Goal: Information Seeking & Learning: Learn about a topic

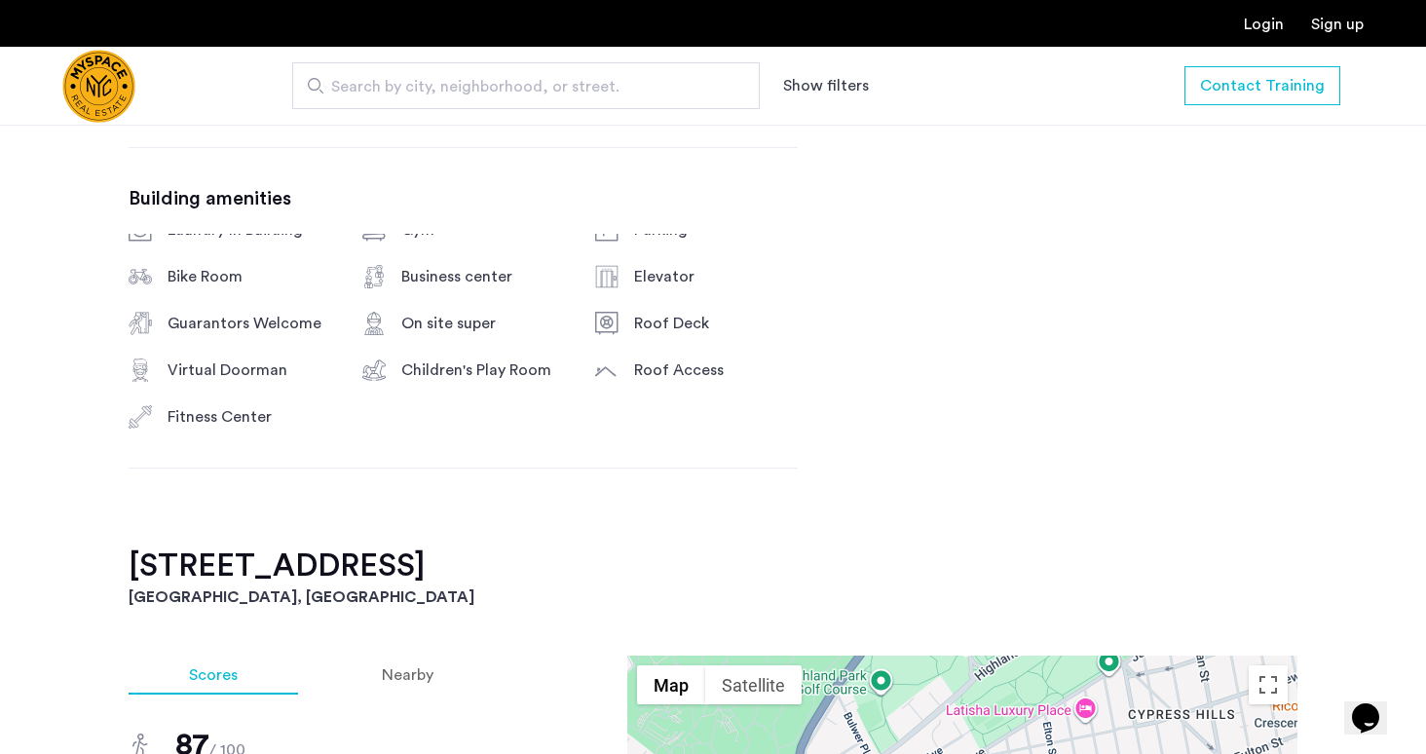
scroll to position [907, 0]
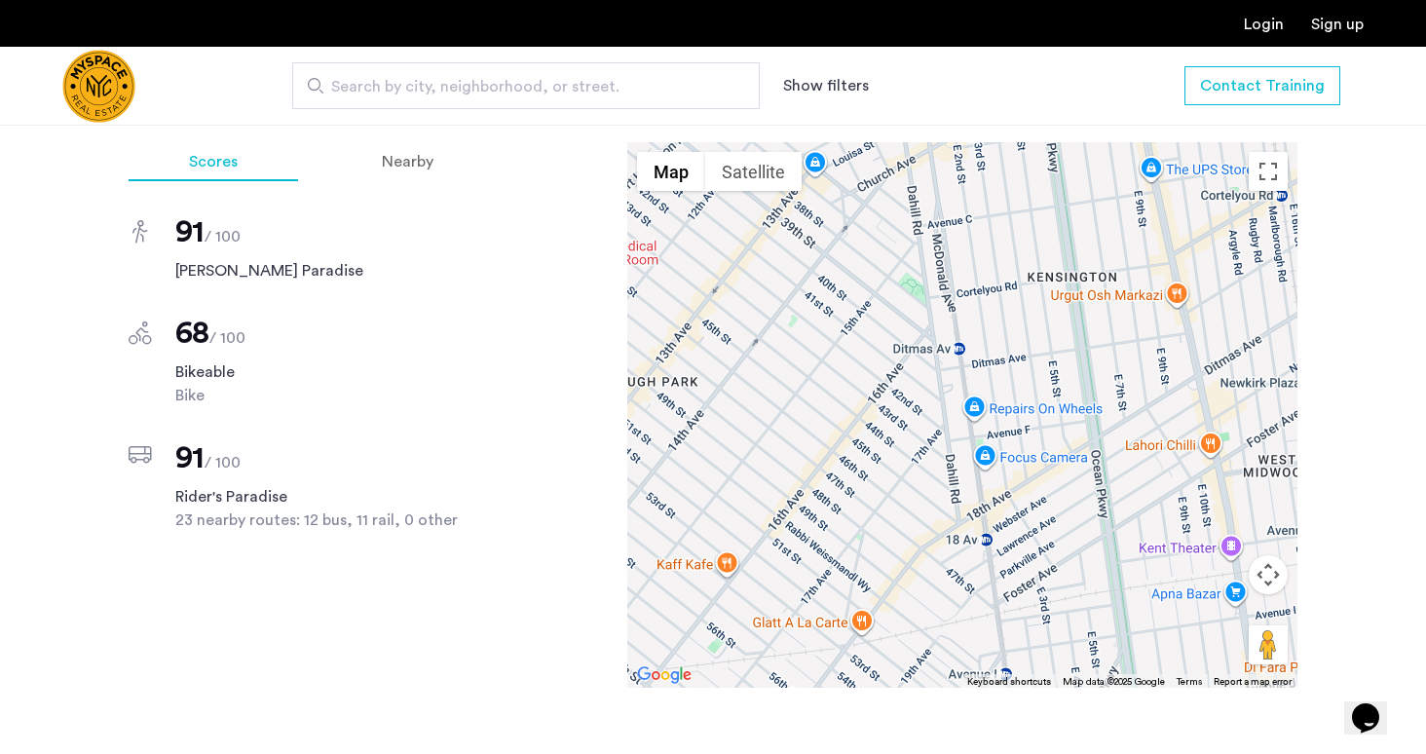
scroll to position [1230, 0]
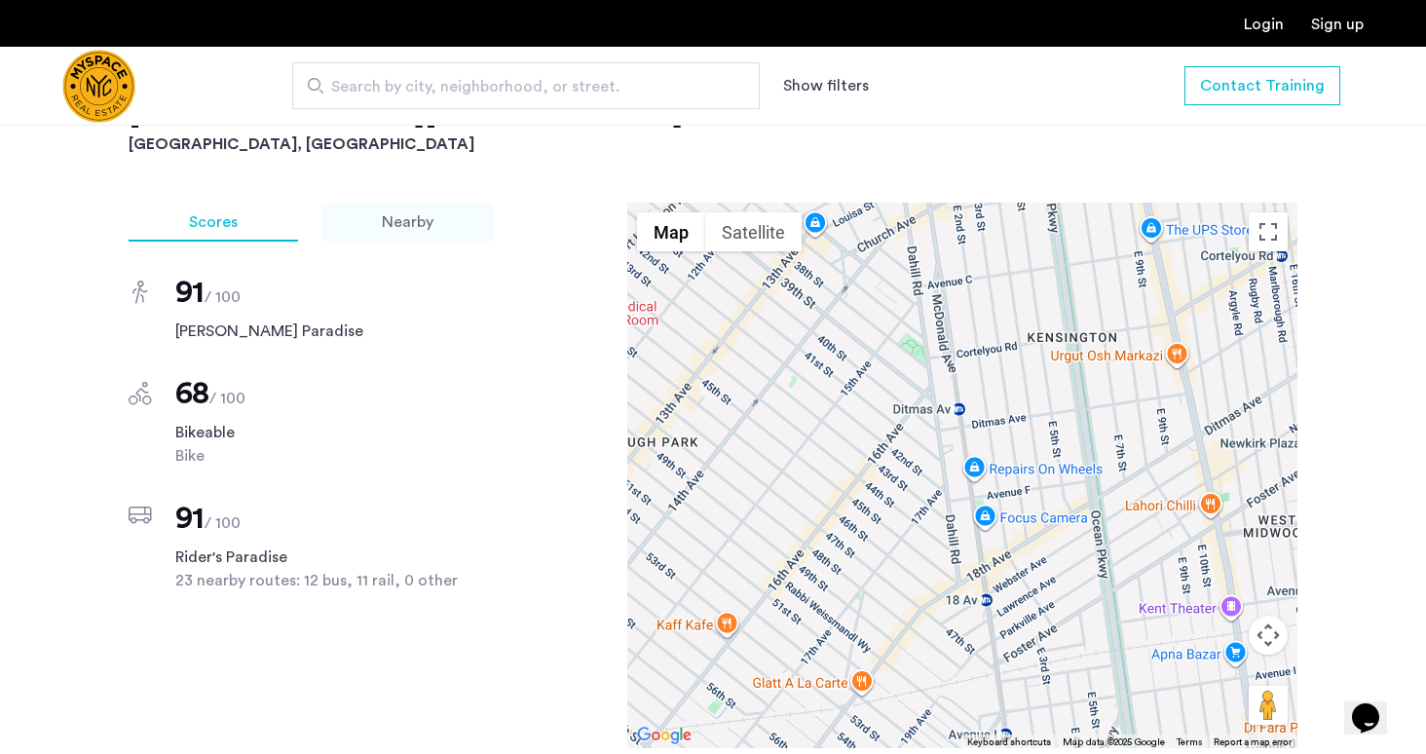
click at [404, 224] on span "Nearby" at bounding box center [408, 222] width 52 height 16
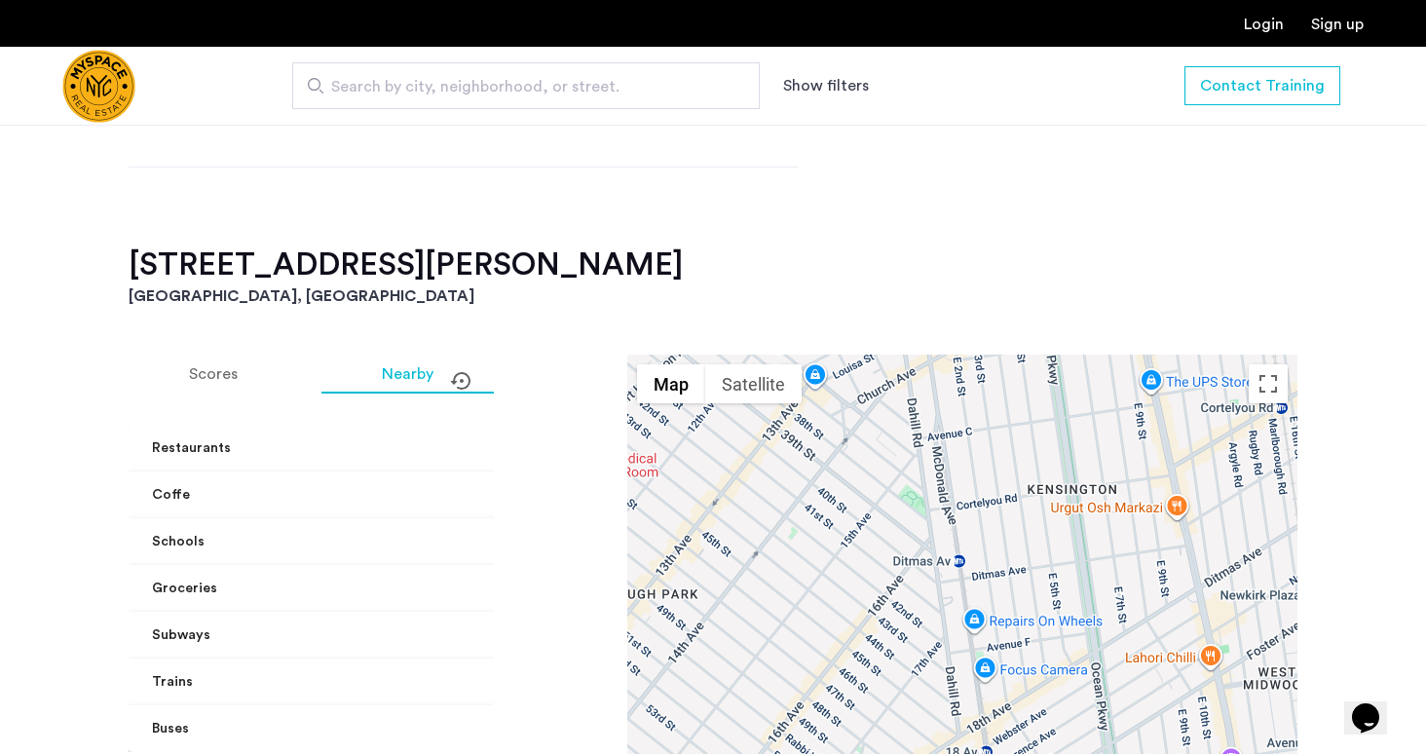
scroll to position [1319, 0]
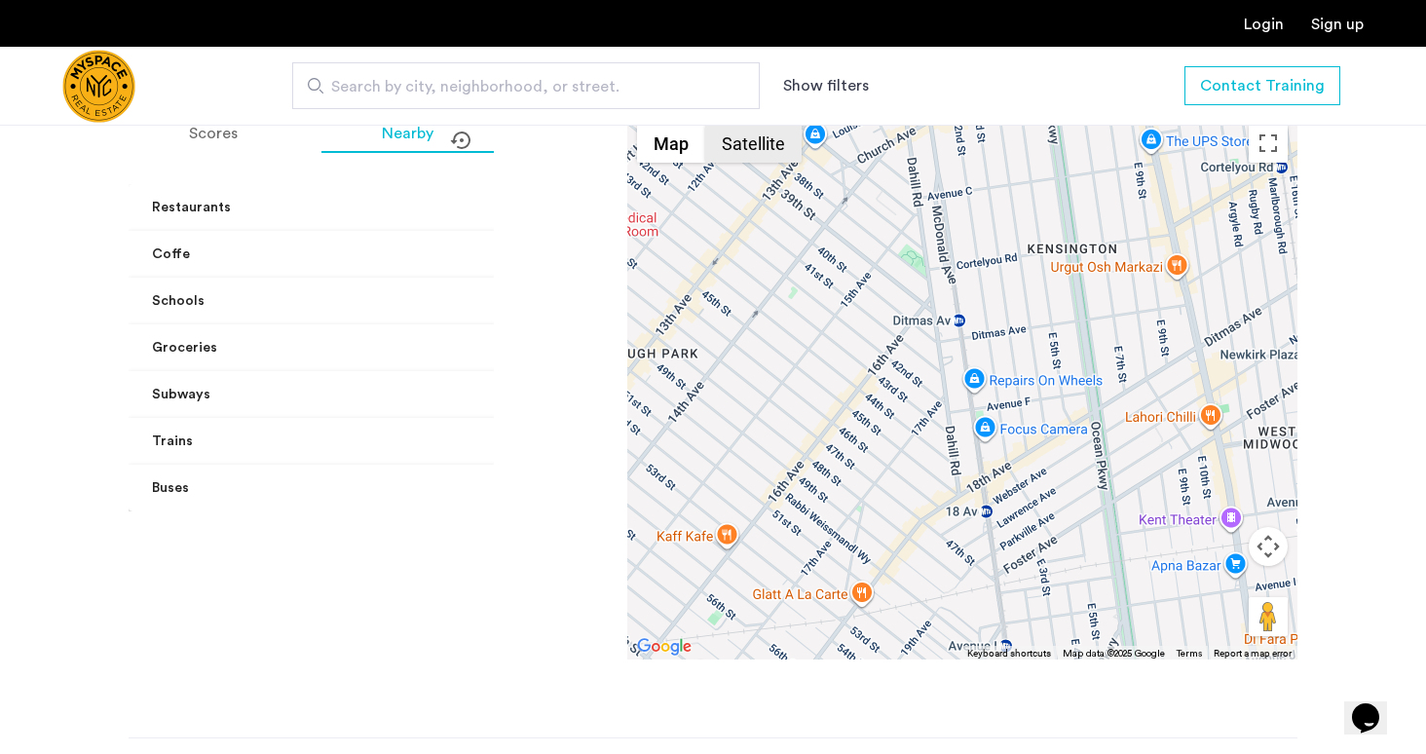
click at [769, 154] on button "Satellite" at bounding box center [753, 143] width 96 height 39
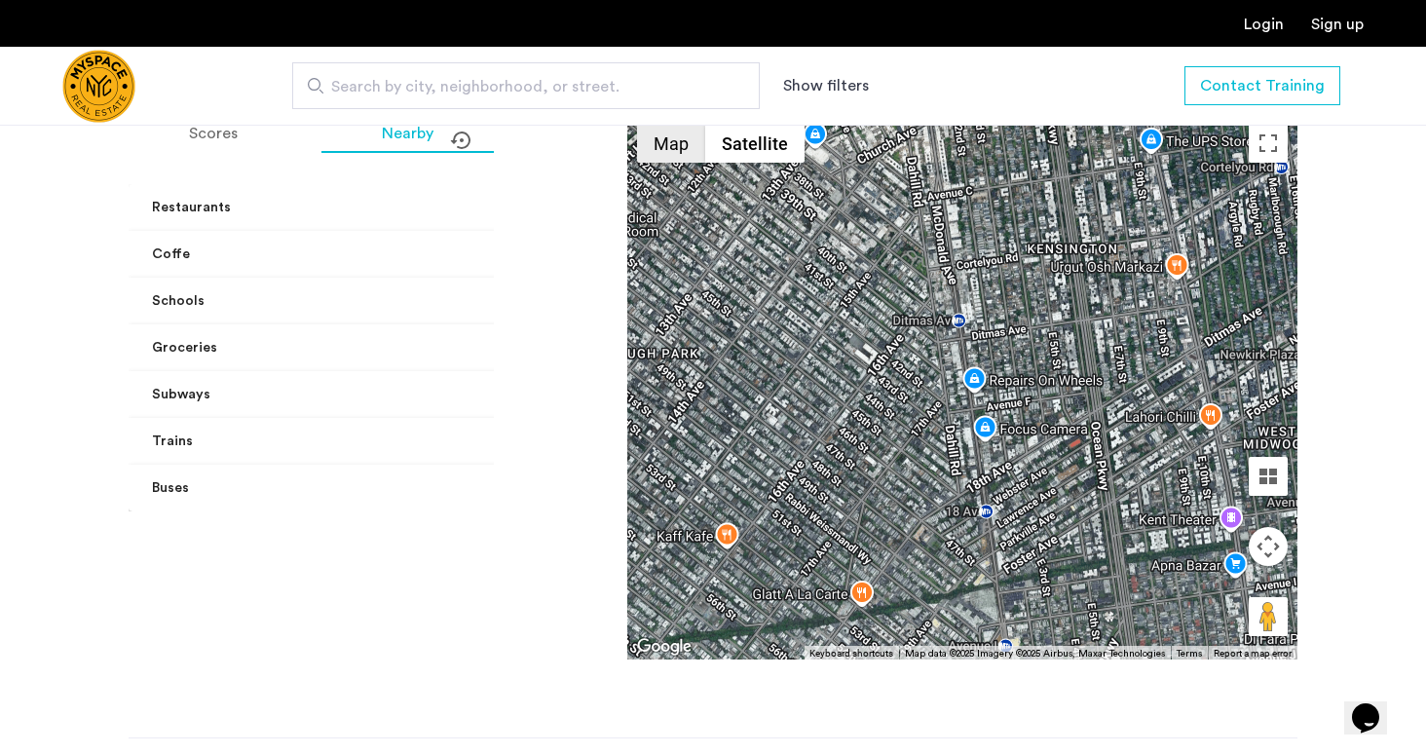
click at [660, 138] on button "Map" at bounding box center [671, 143] width 68 height 39
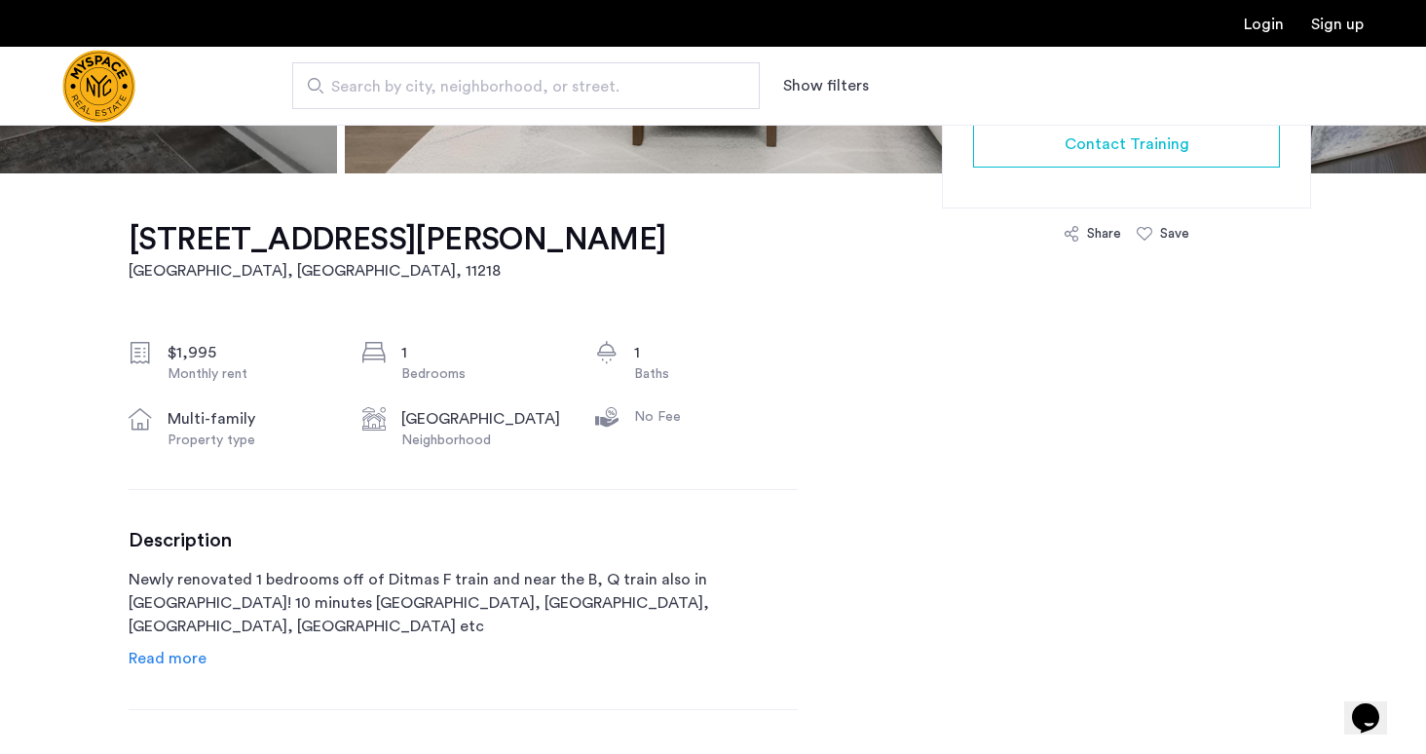
scroll to position [516, 0]
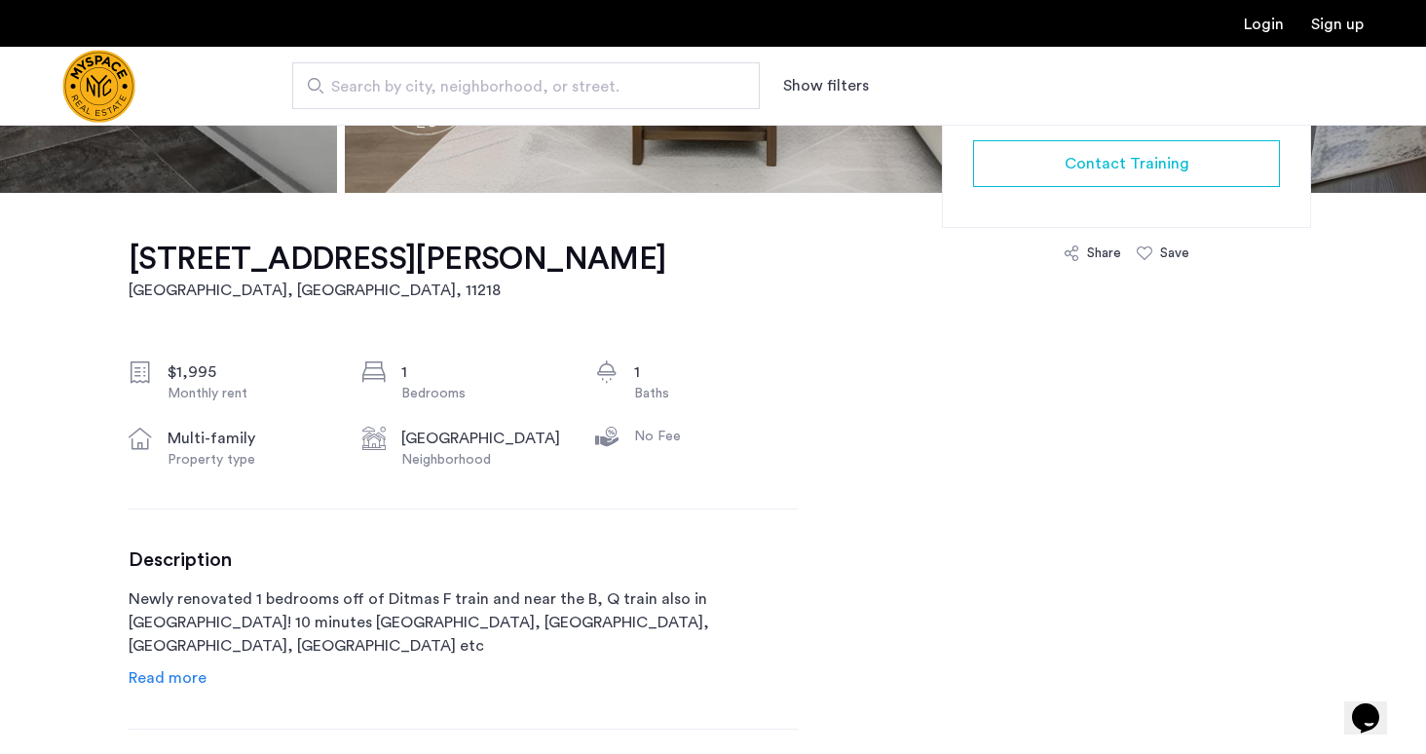
click at [438, 262] on h1 "[STREET_ADDRESS][PERSON_NAME]" at bounding box center [398, 259] width 538 height 39
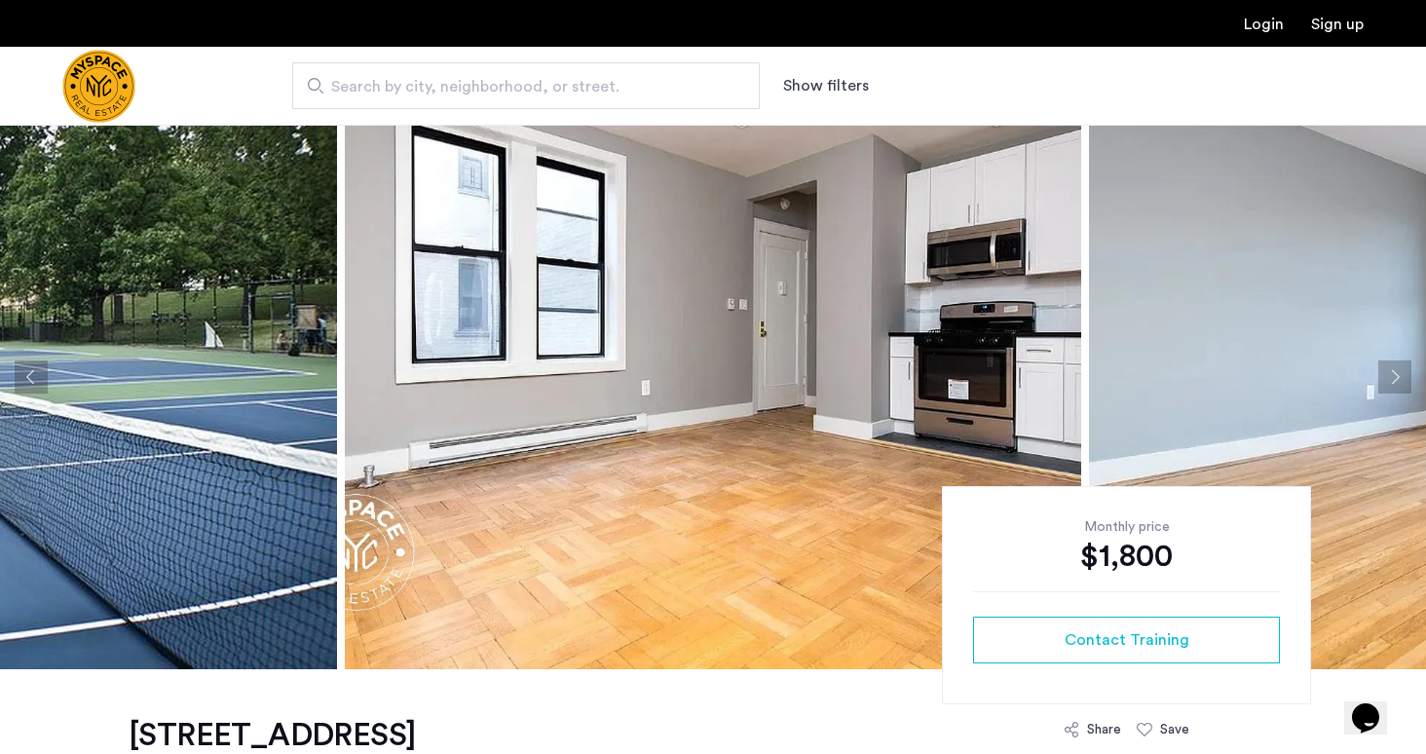
scroll to position [440, 0]
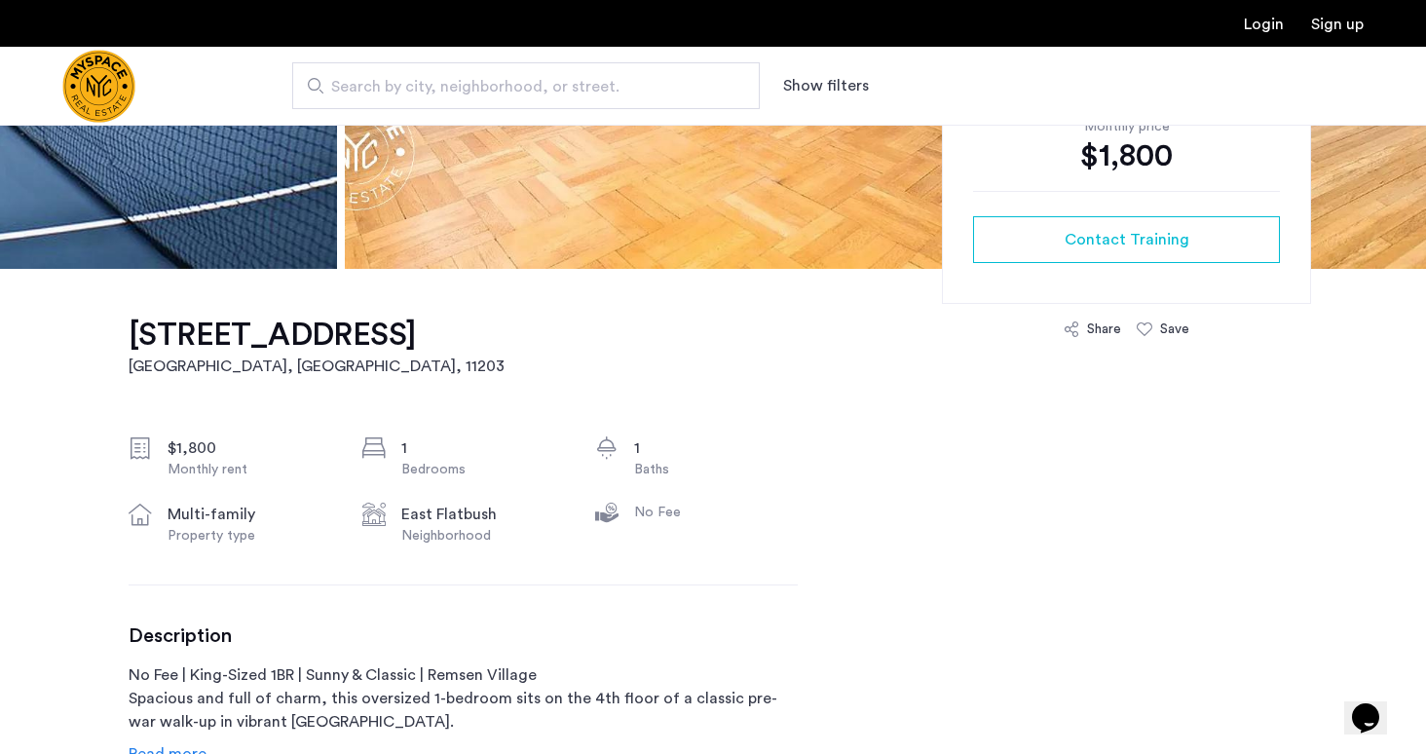
click at [398, 341] on h1 "92 East 53 street, Unit 4H" at bounding box center [317, 335] width 376 height 39
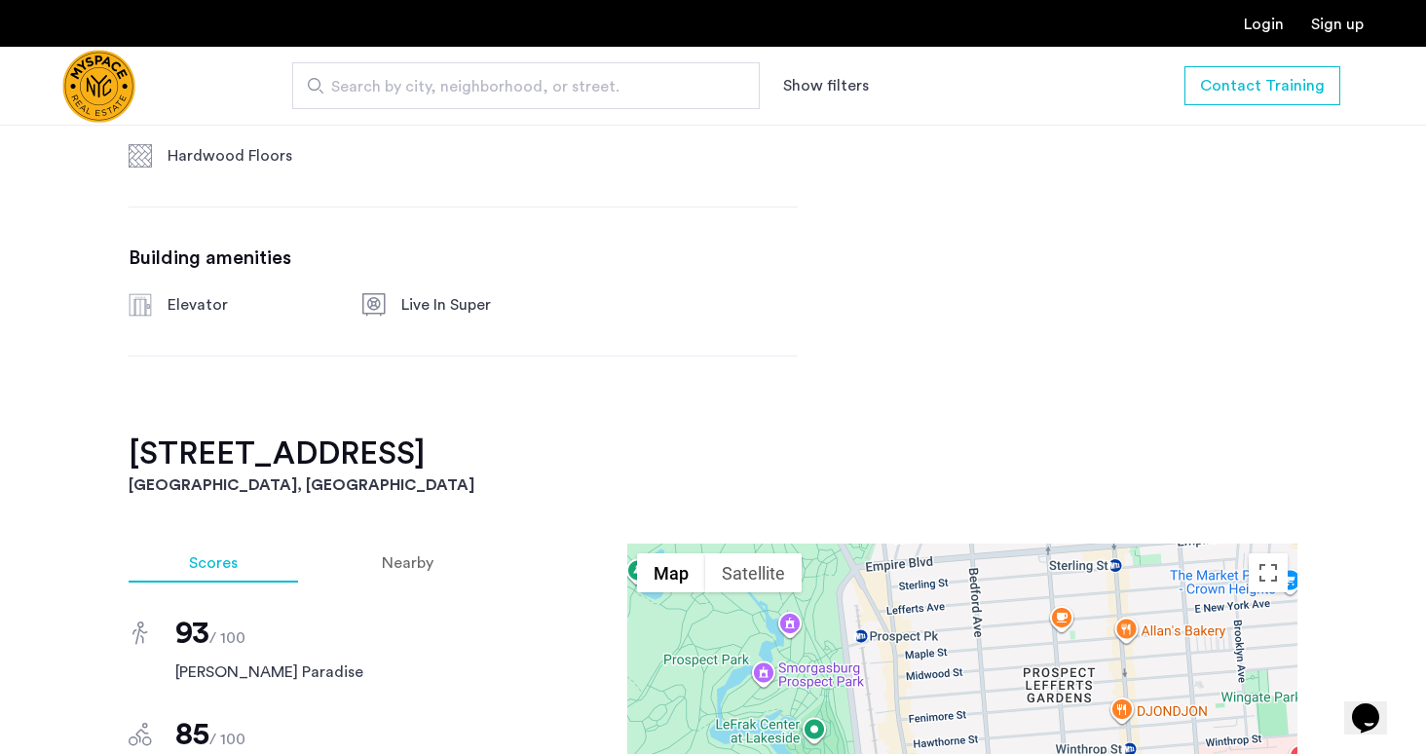
scroll to position [1448, 0]
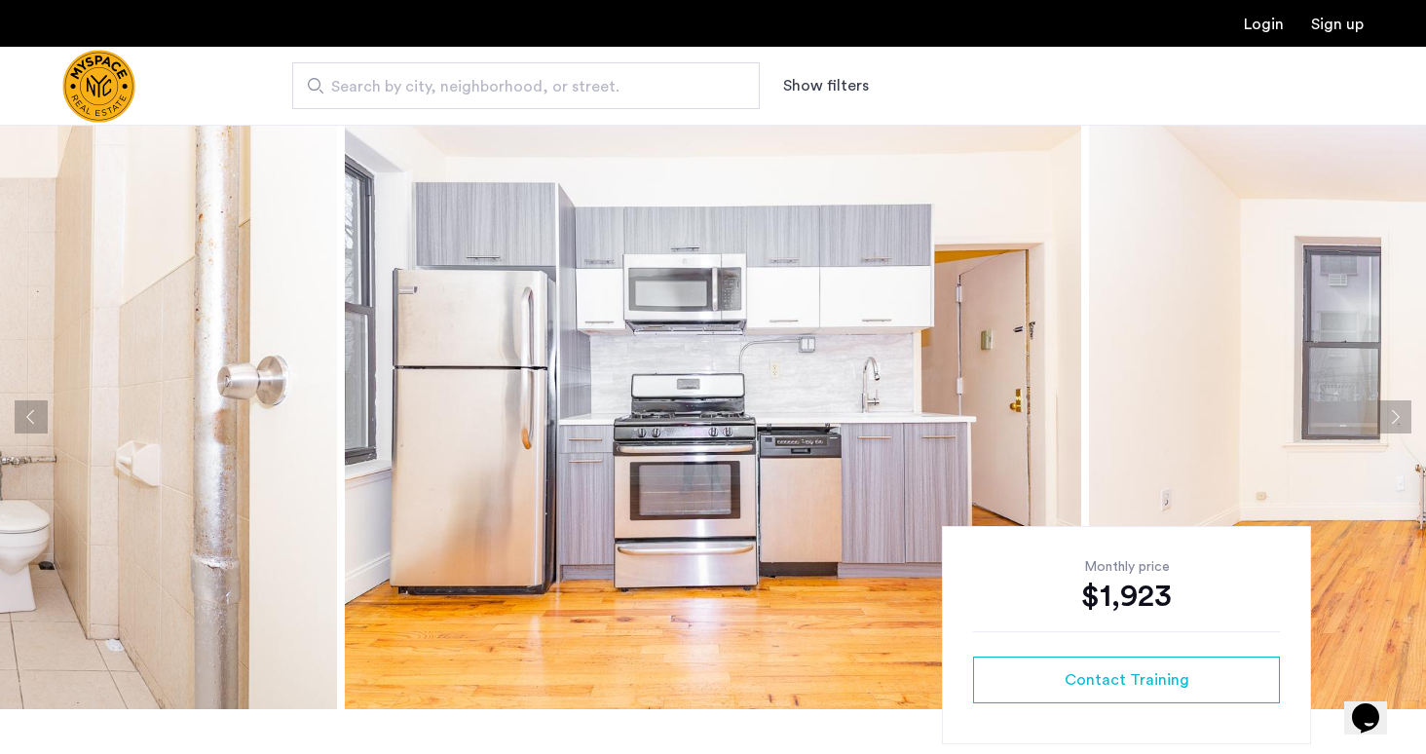
click at [1385, 417] on button "Next apartment" at bounding box center [1394, 416] width 33 height 33
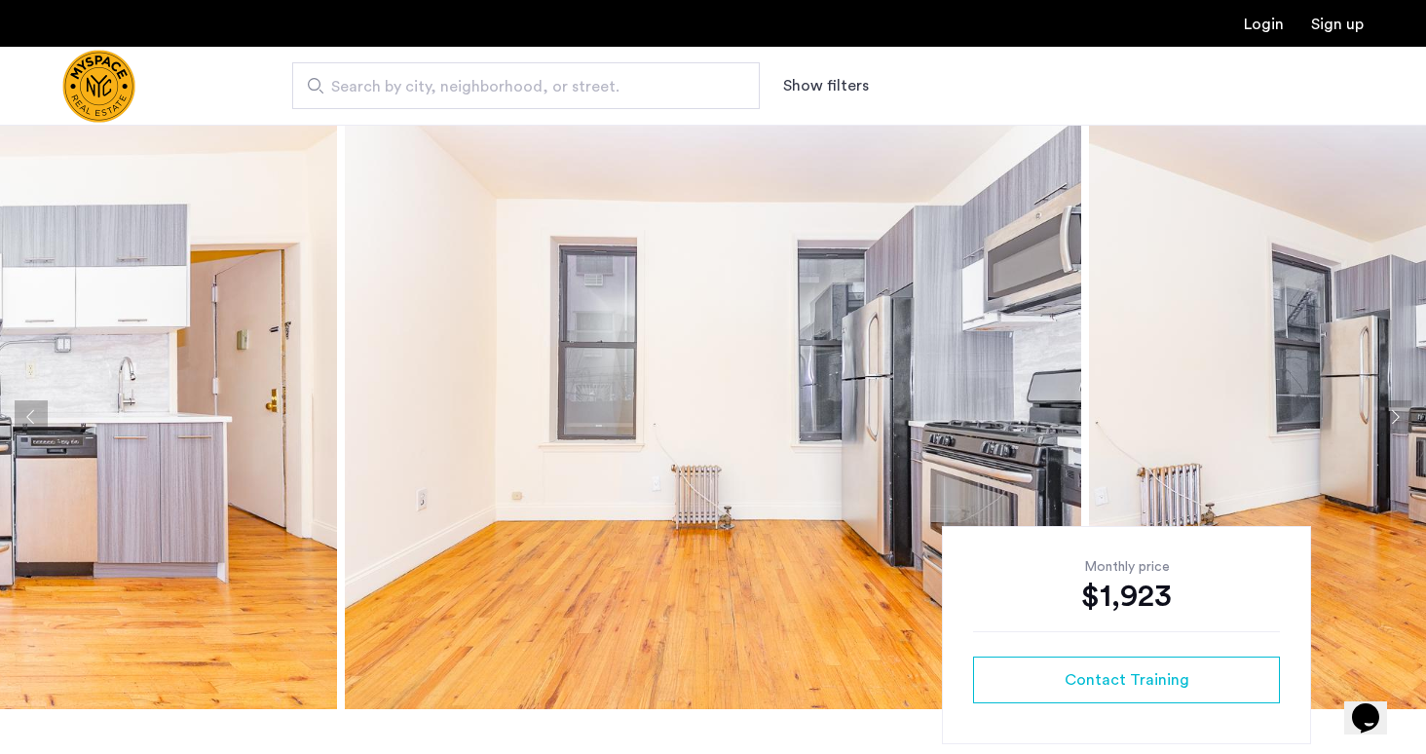
click at [1385, 417] on button "Next apartment" at bounding box center [1394, 416] width 33 height 33
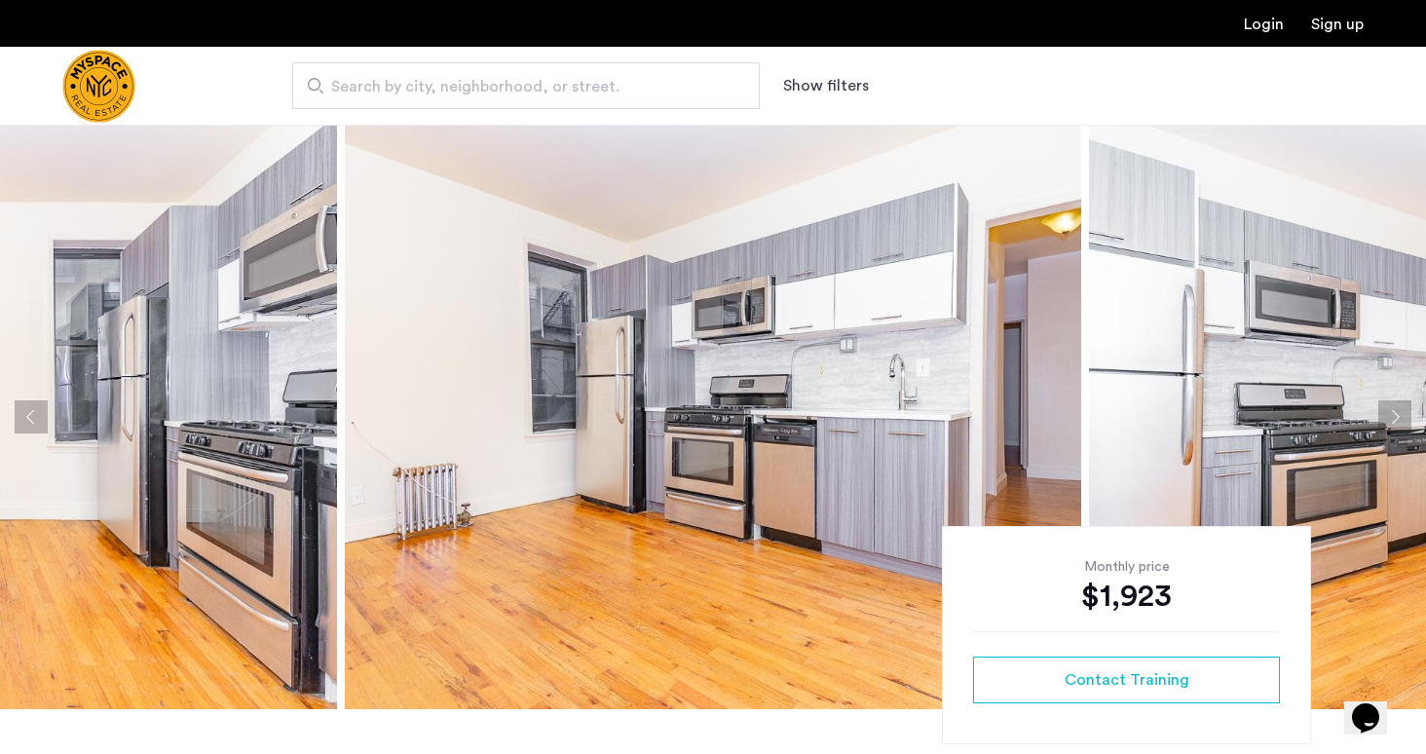
click at [1386, 417] on button "Next apartment" at bounding box center [1394, 416] width 33 height 33
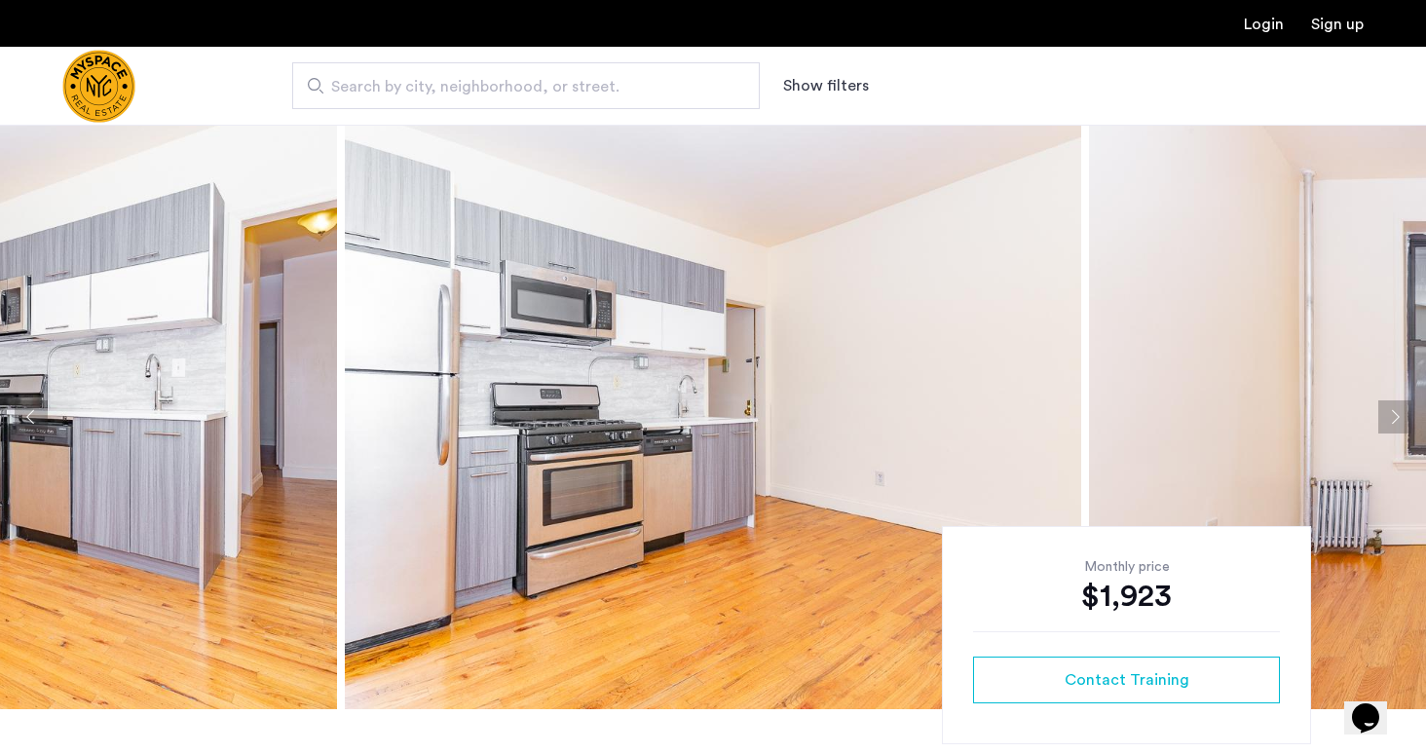
click at [1386, 417] on button "Next apartment" at bounding box center [1394, 416] width 33 height 33
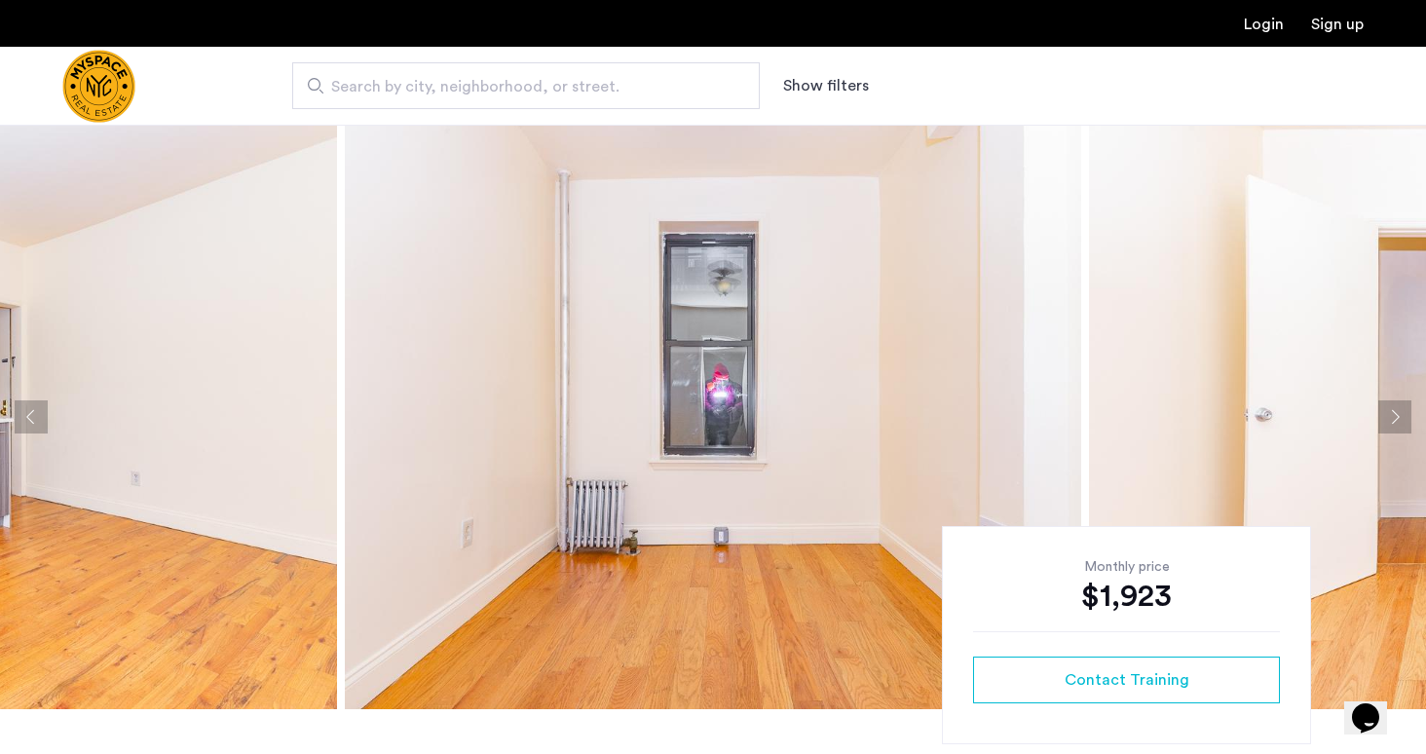
click at [1386, 417] on button "Next apartment" at bounding box center [1394, 416] width 33 height 33
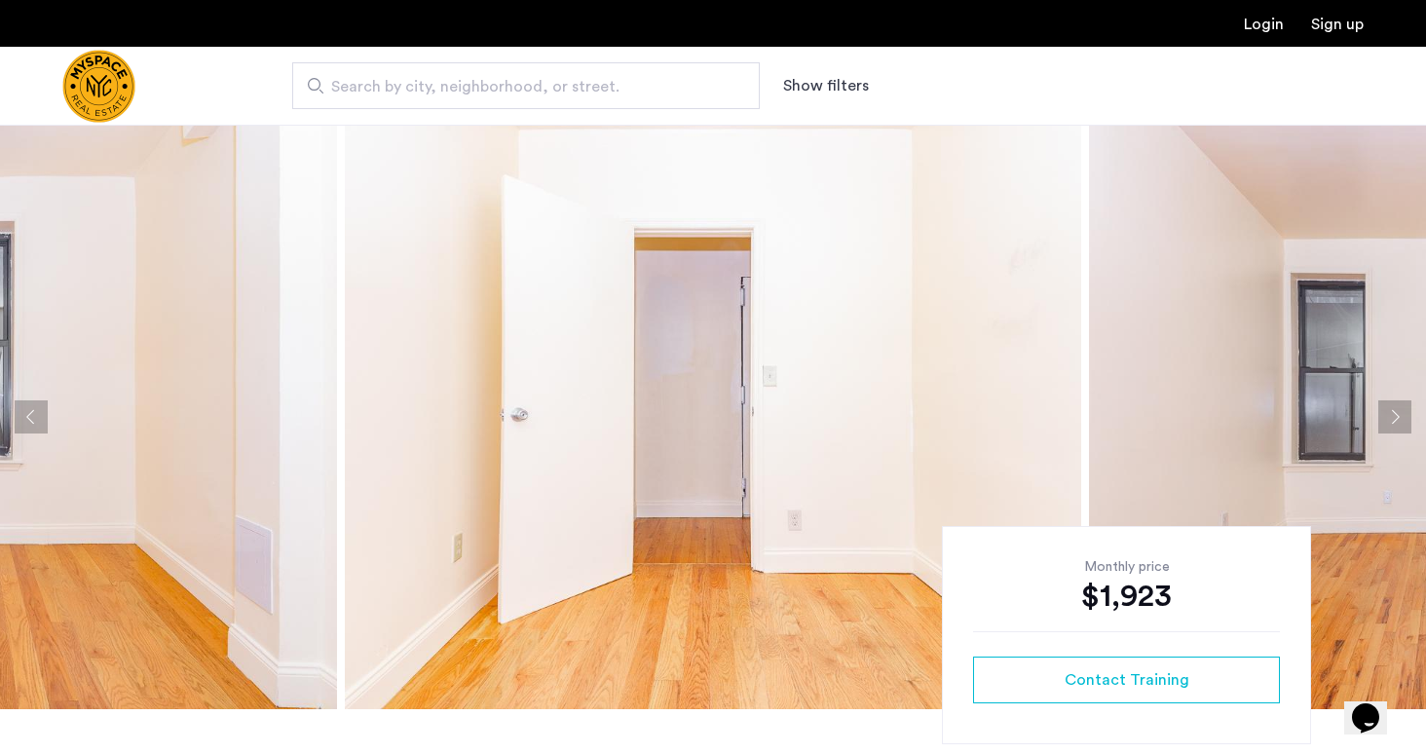
click at [1386, 417] on button "Next apartment" at bounding box center [1394, 416] width 33 height 33
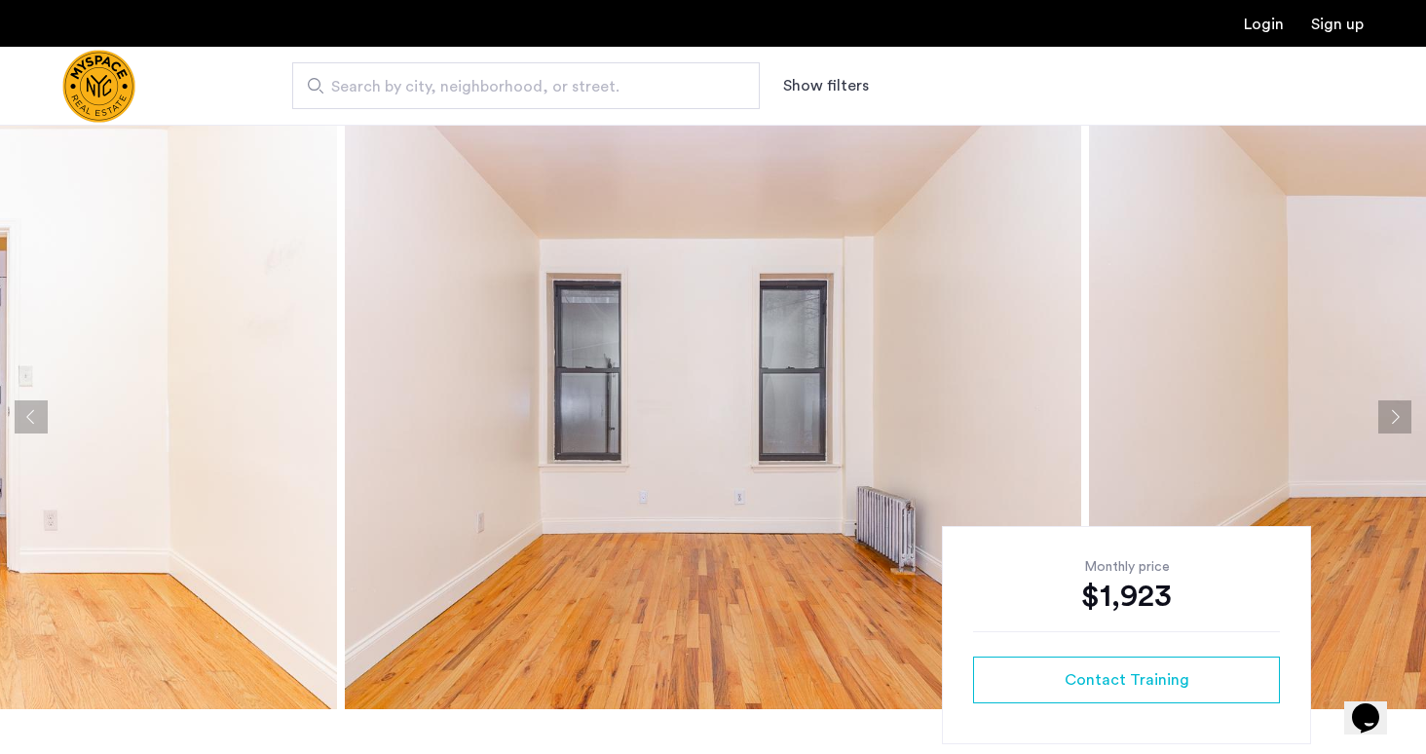
click at [1387, 417] on button "Next apartment" at bounding box center [1394, 416] width 33 height 33
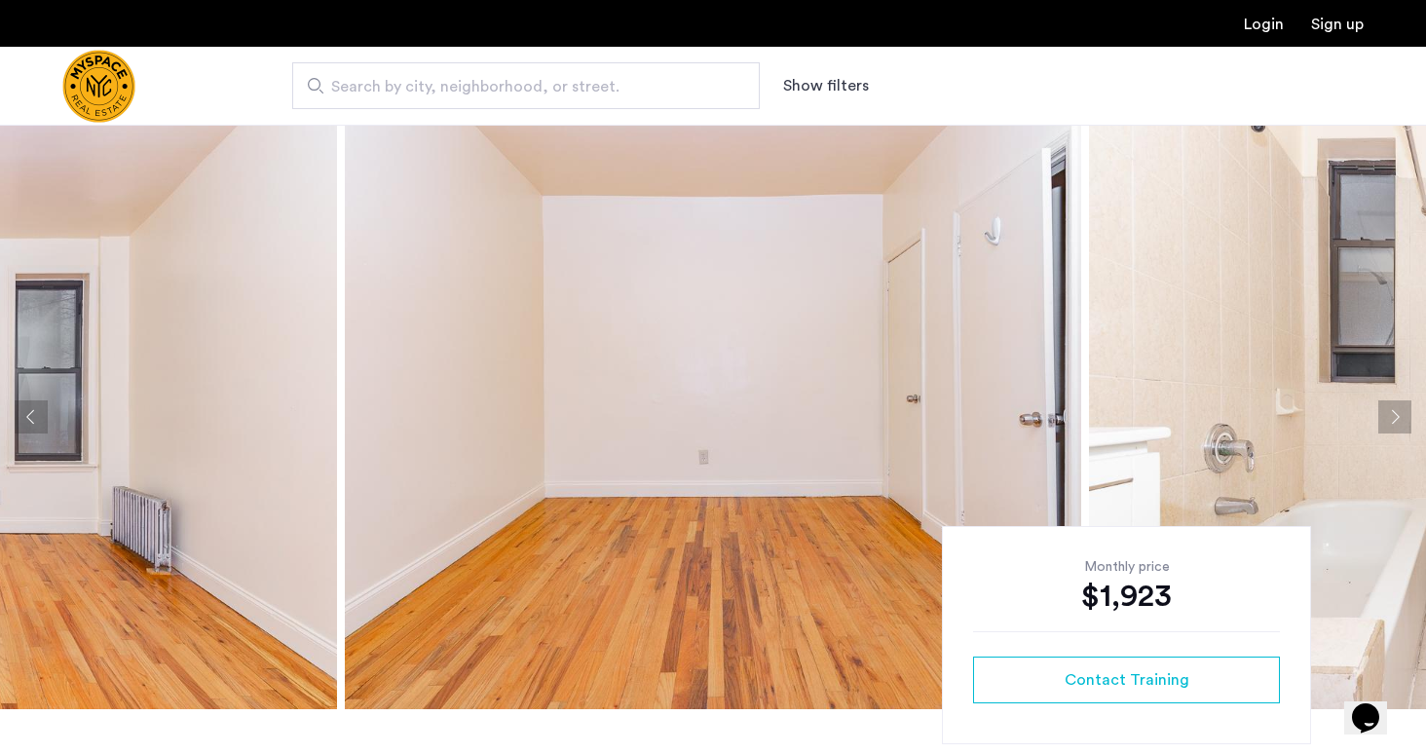
click at [1387, 417] on button "Next apartment" at bounding box center [1394, 416] width 33 height 33
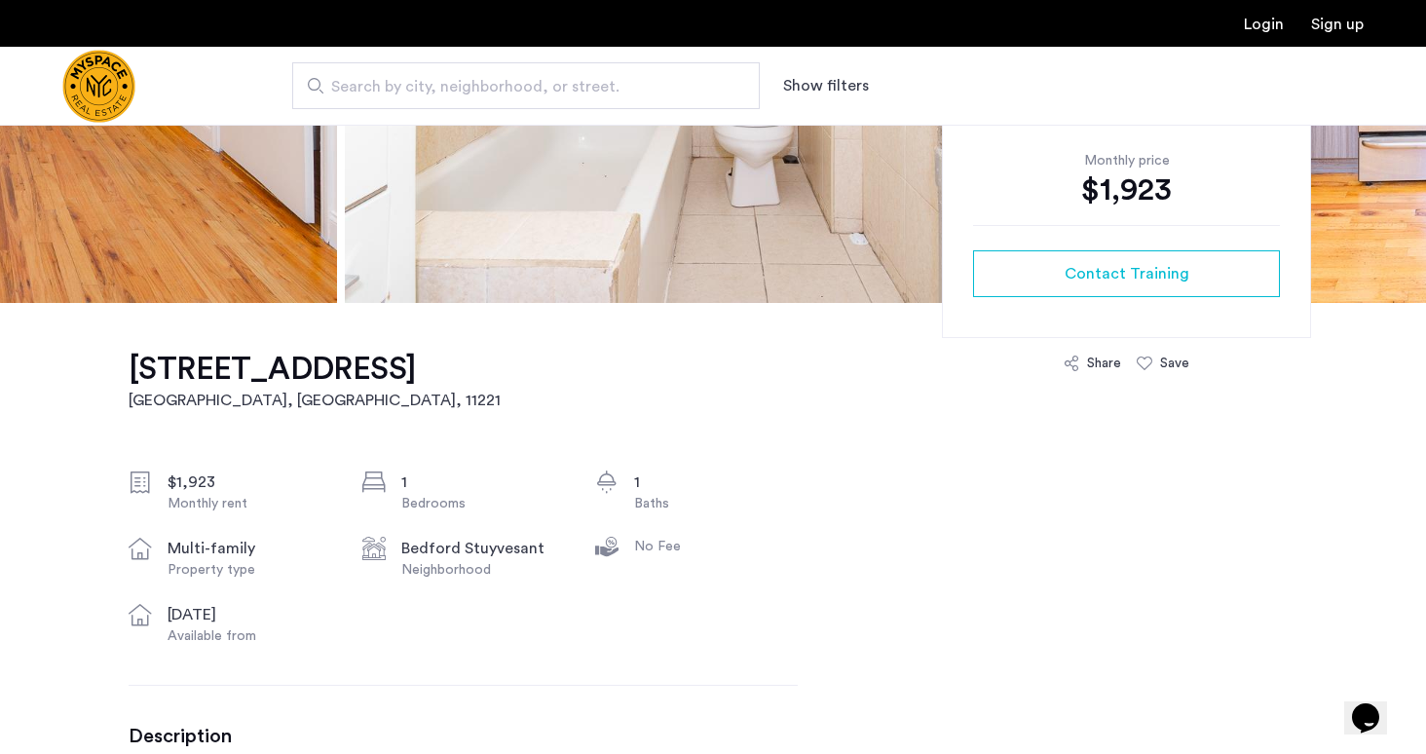
scroll to position [993, 0]
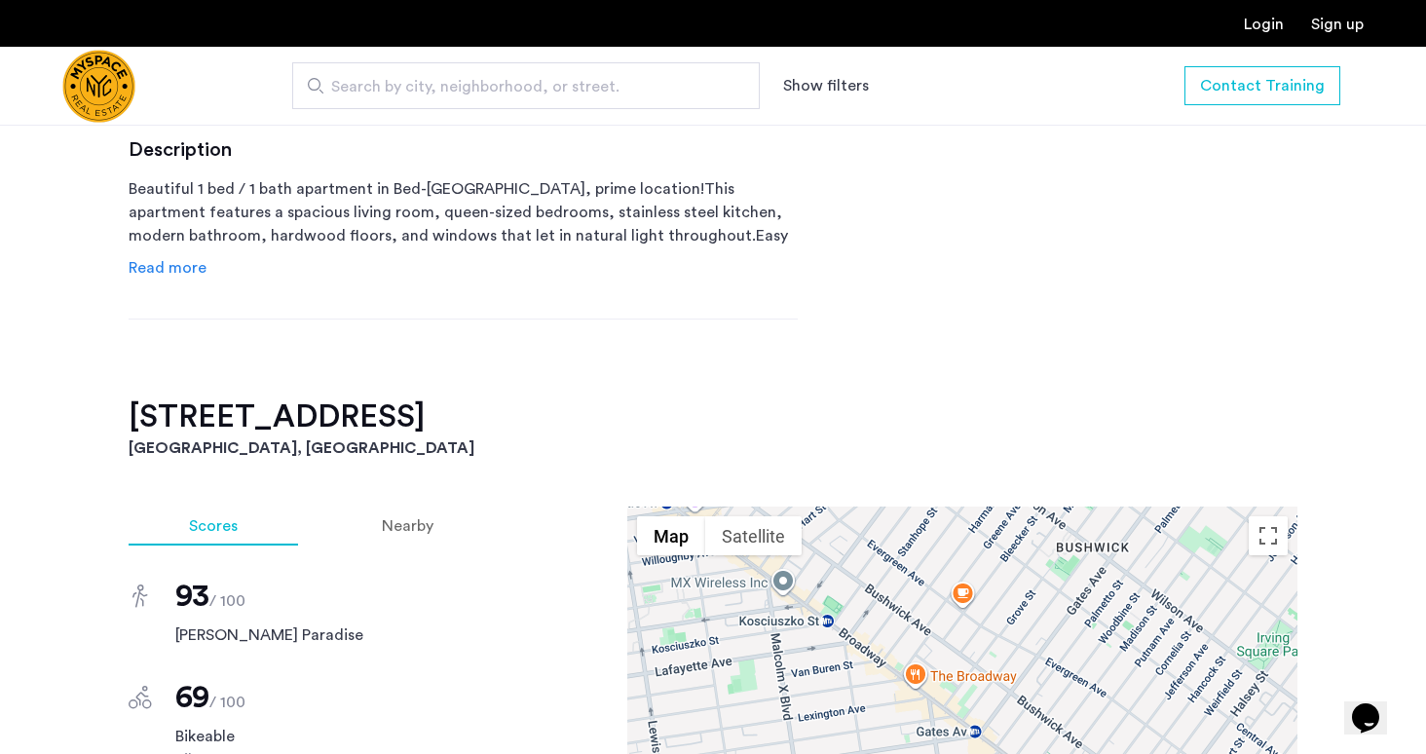
click at [187, 268] on span "Read more" at bounding box center [168, 268] width 78 height 16
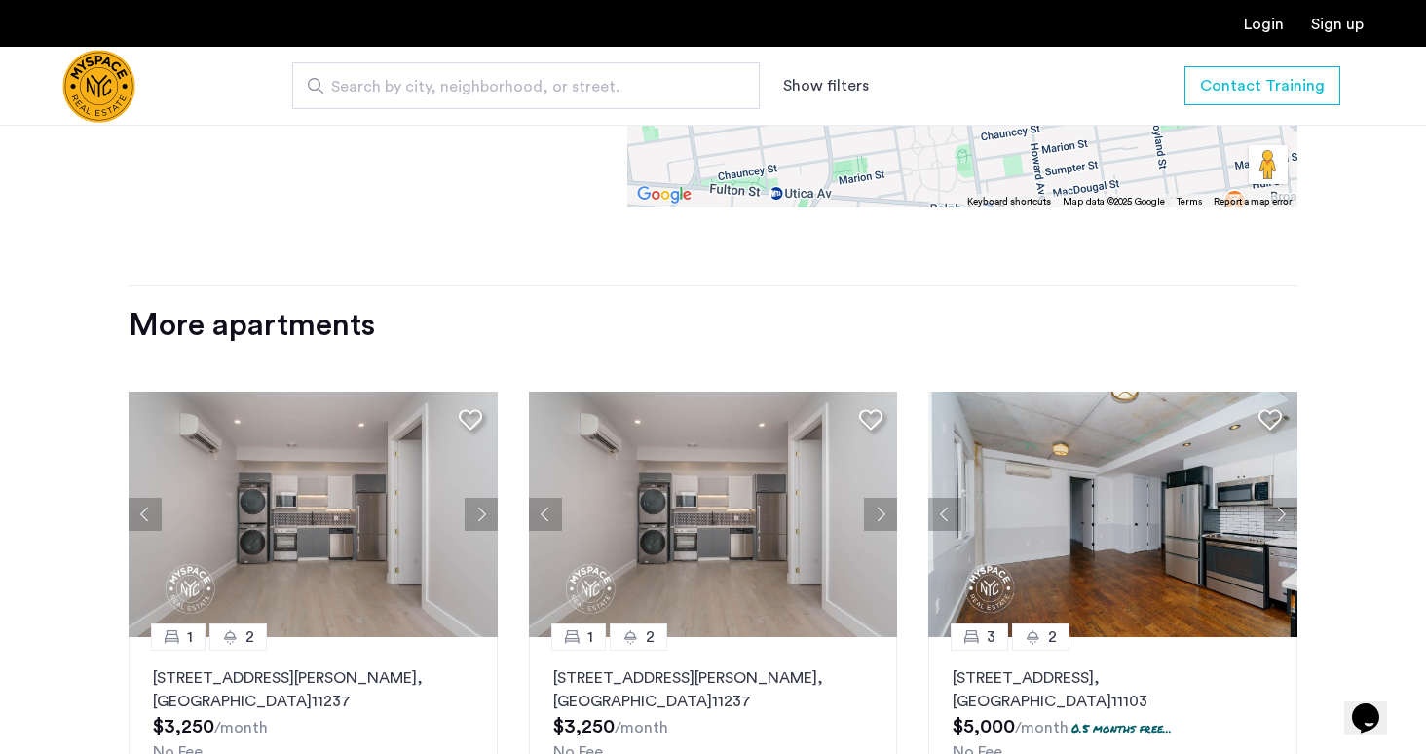
scroll to position [1946, 0]
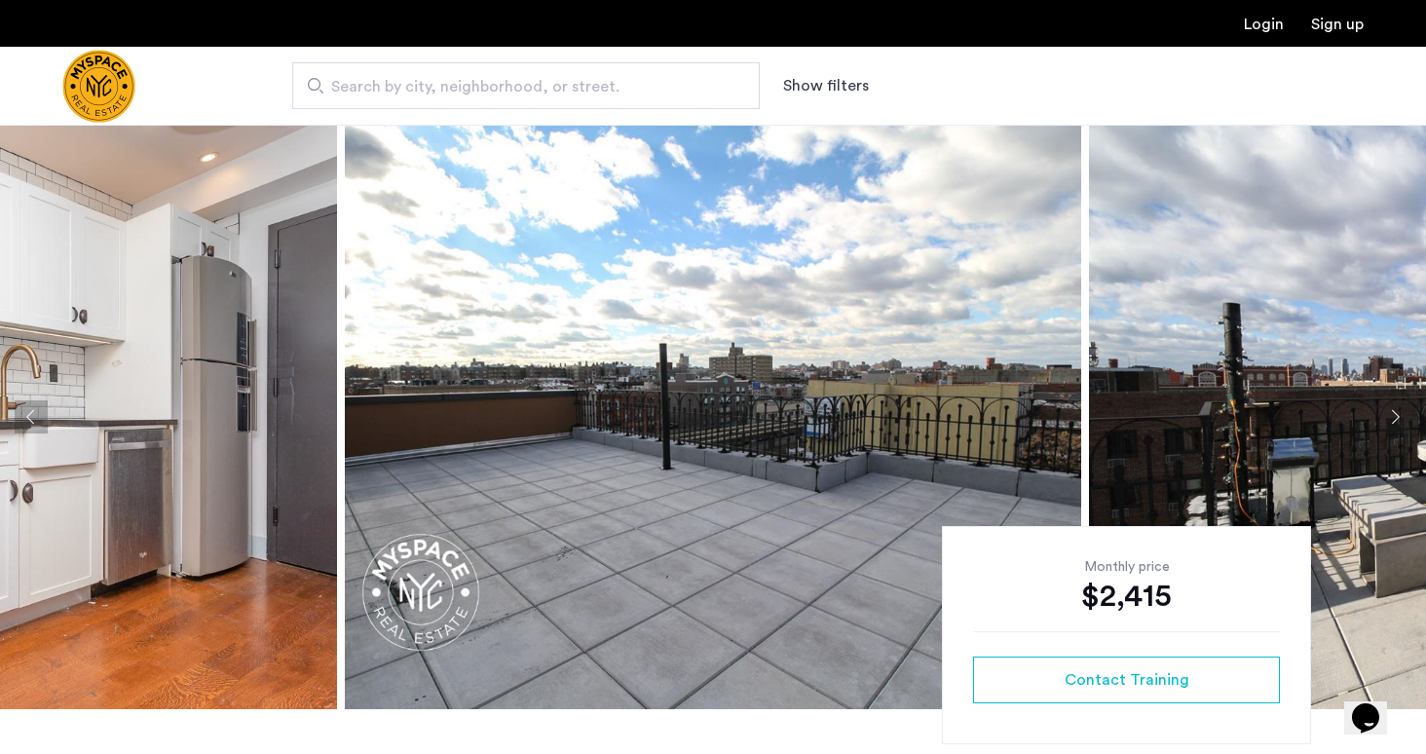
scroll to position [414, 0]
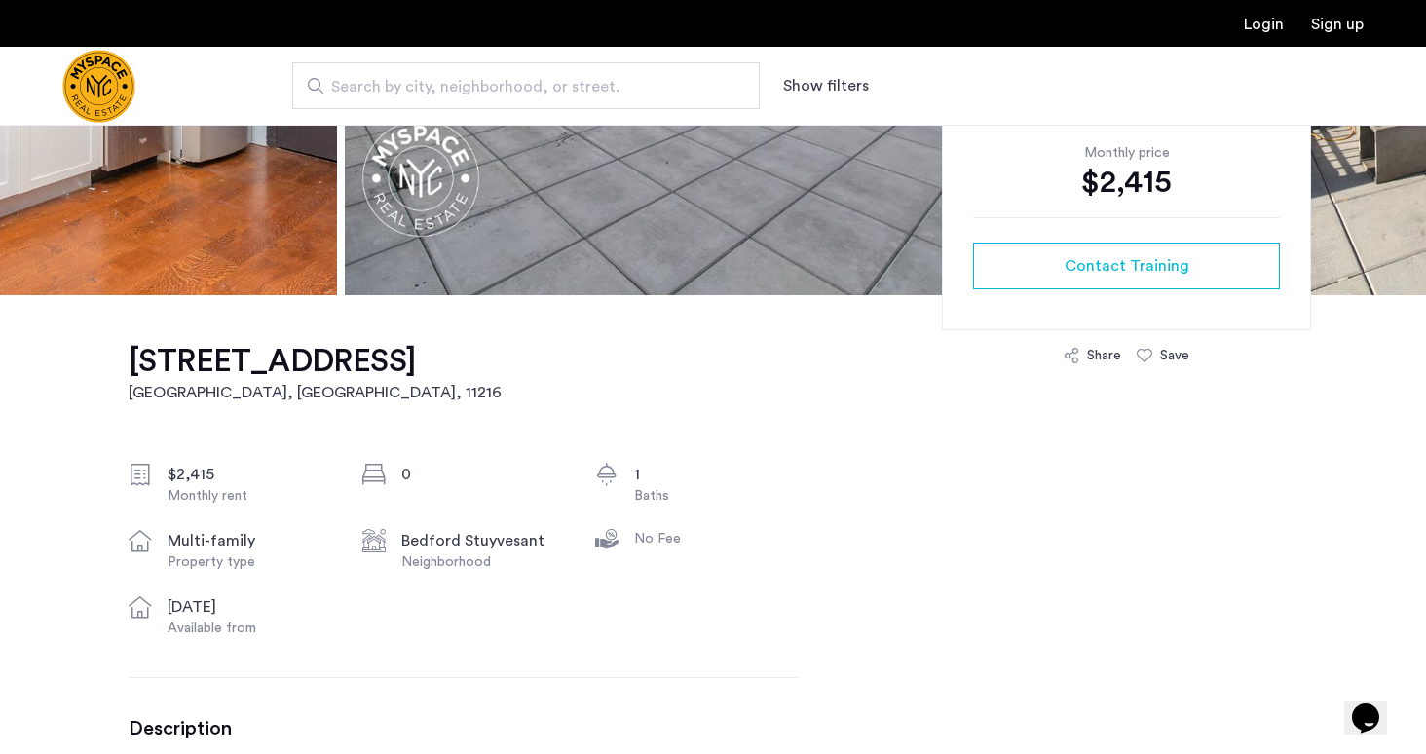
click at [309, 355] on h1 "31 Brooklyn Ave, Unit 1G" at bounding box center [315, 361] width 373 height 39
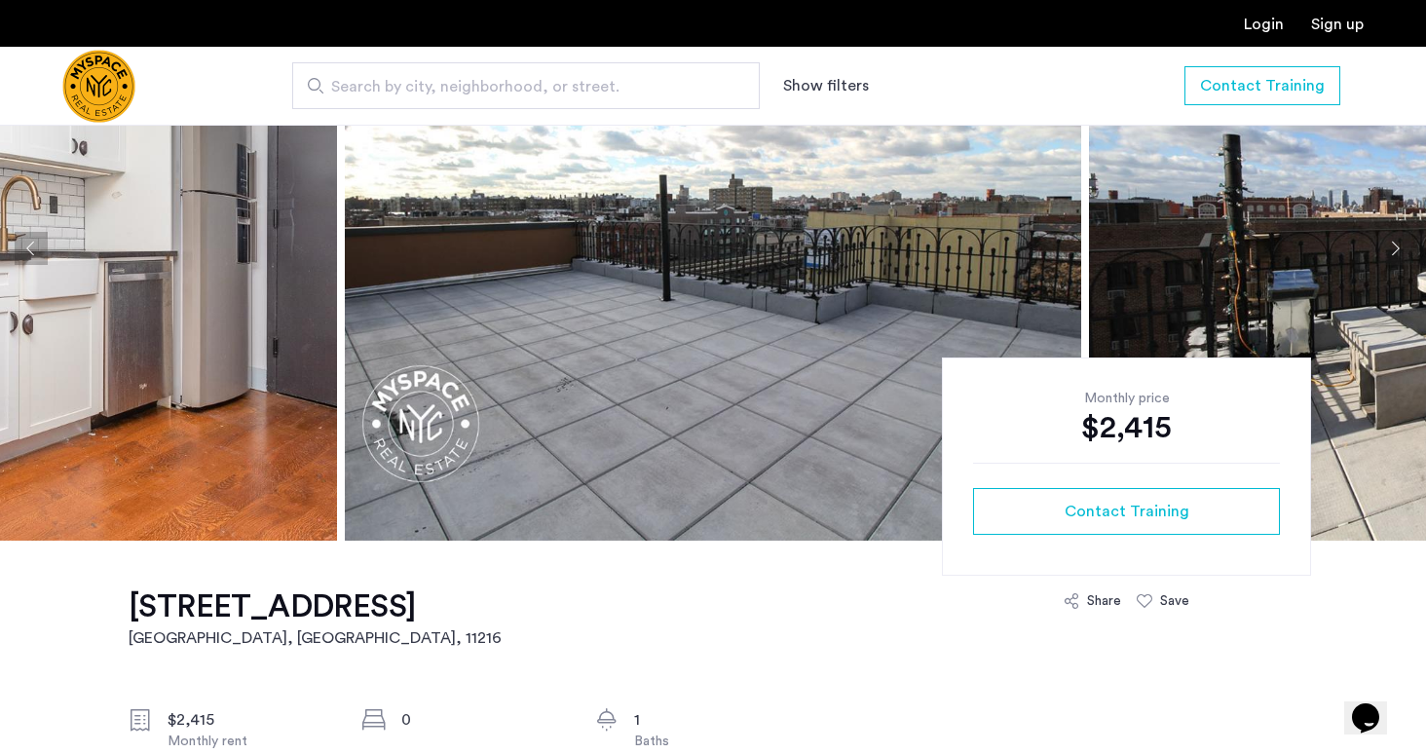
scroll to position [0, 0]
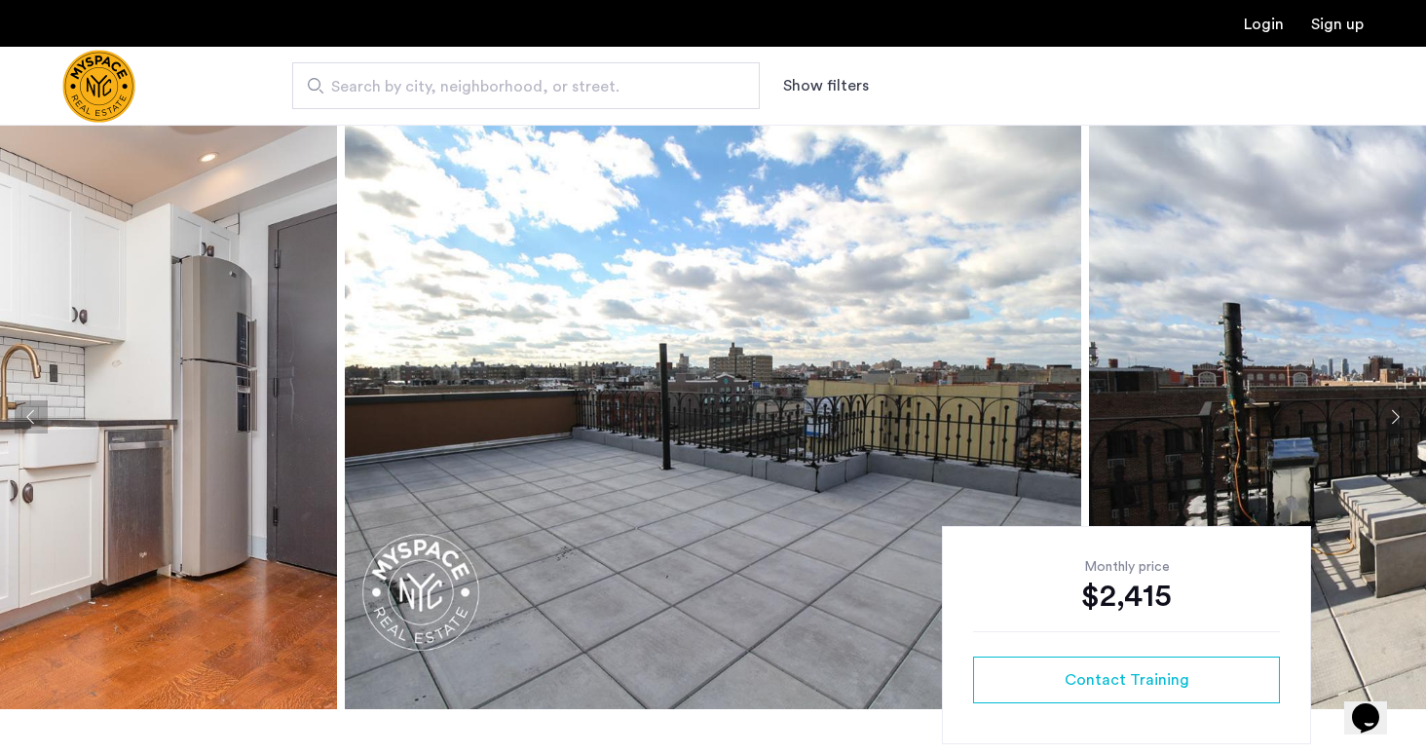
click at [1398, 420] on button "Next apartment" at bounding box center [1394, 416] width 33 height 33
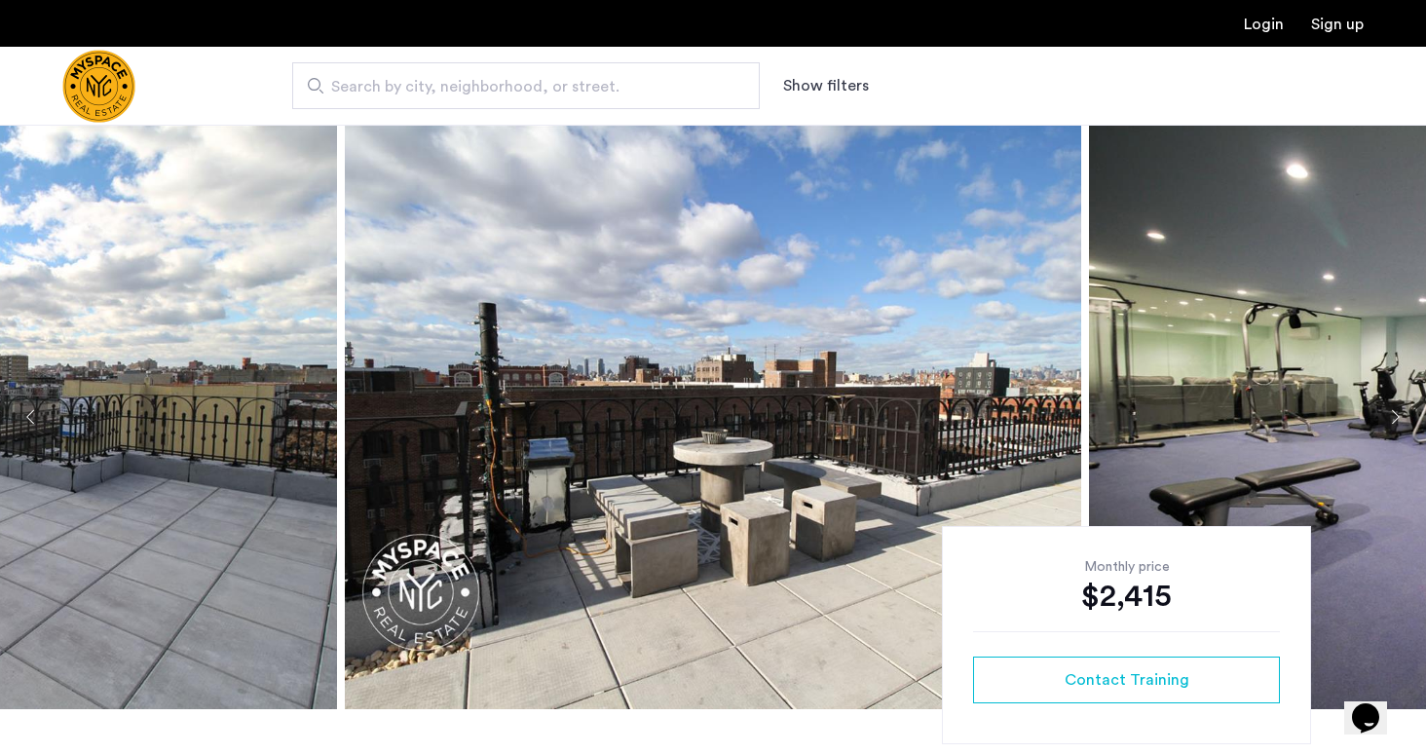
click at [1398, 420] on button "Next apartment" at bounding box center [1394, 416] width 33 height 33
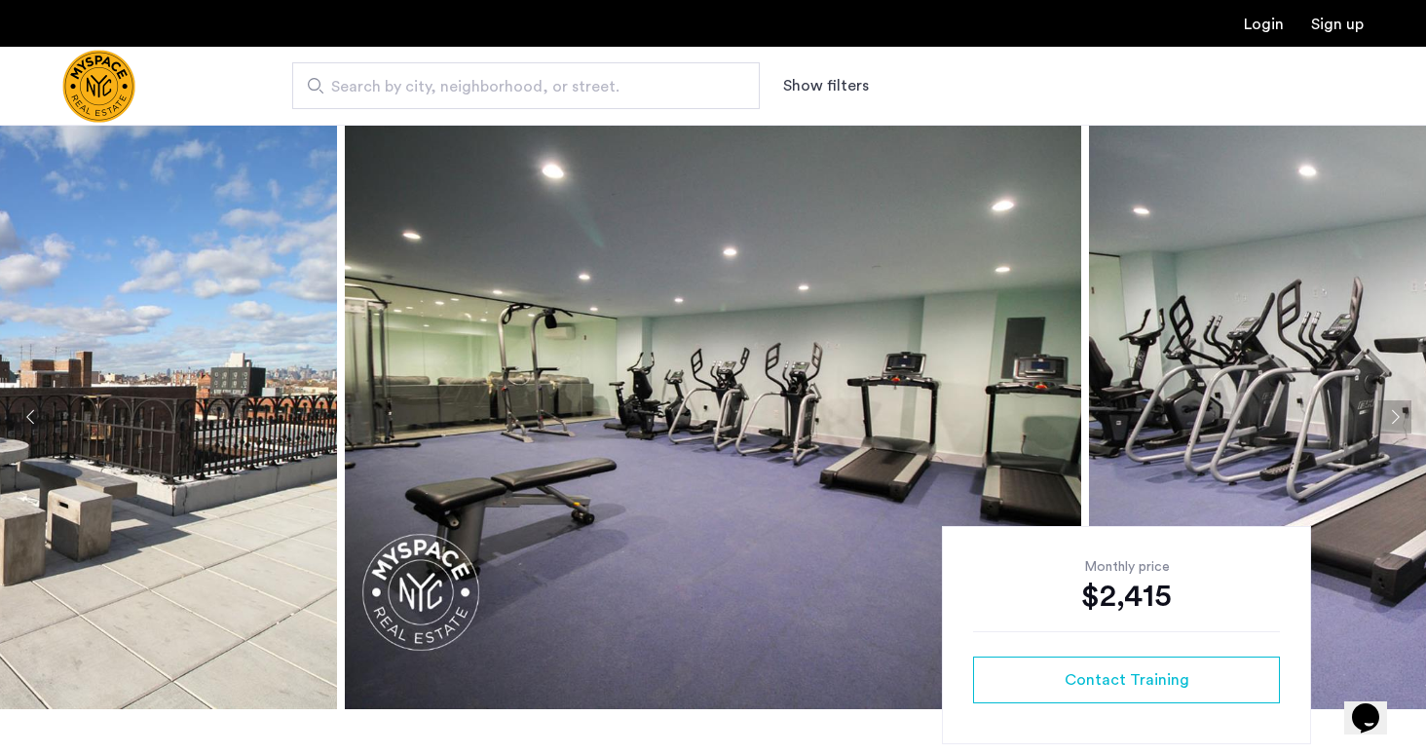
click at [1398, 420] on button "Next apartment" at bounding box center [1394, 416] width 33 height 33
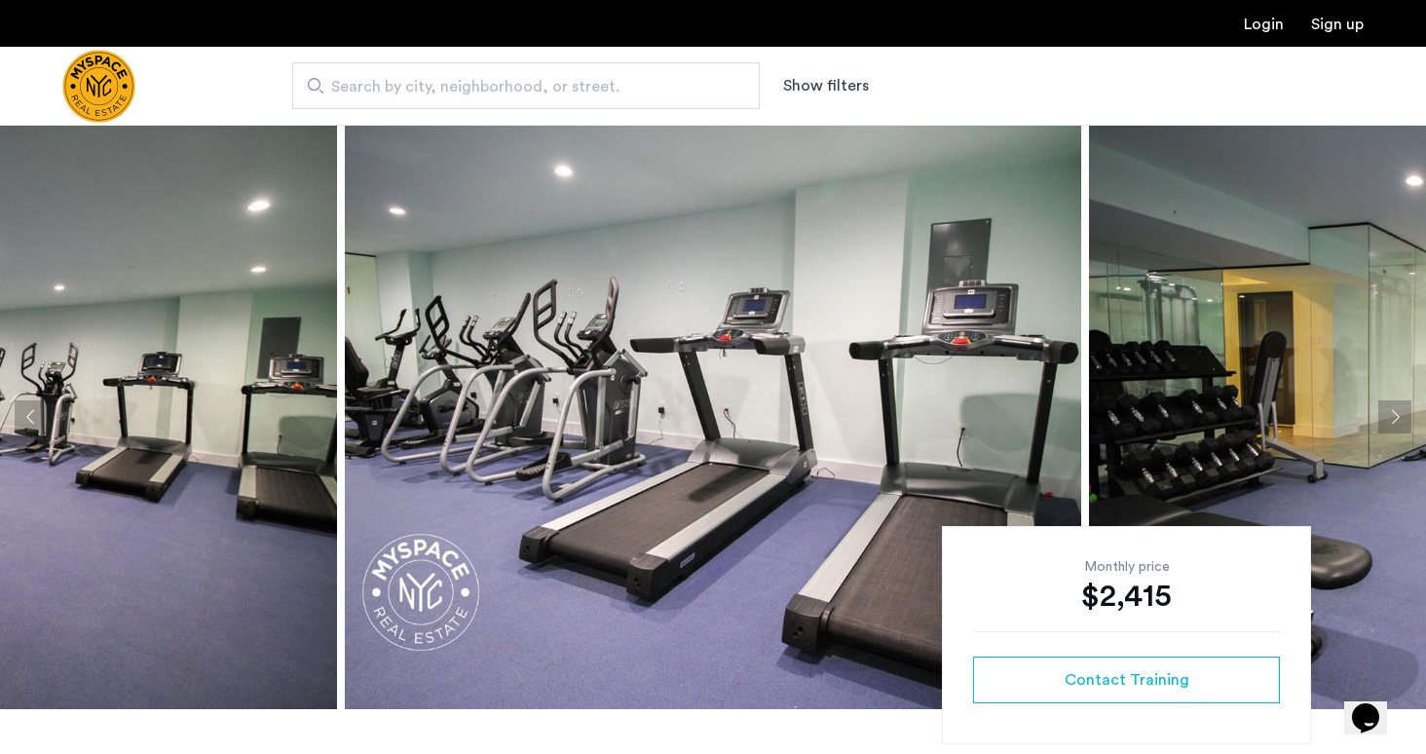
click at [1398, 420] on button "Next apartment" at bounding box center [1394, 416] width 33 height 33
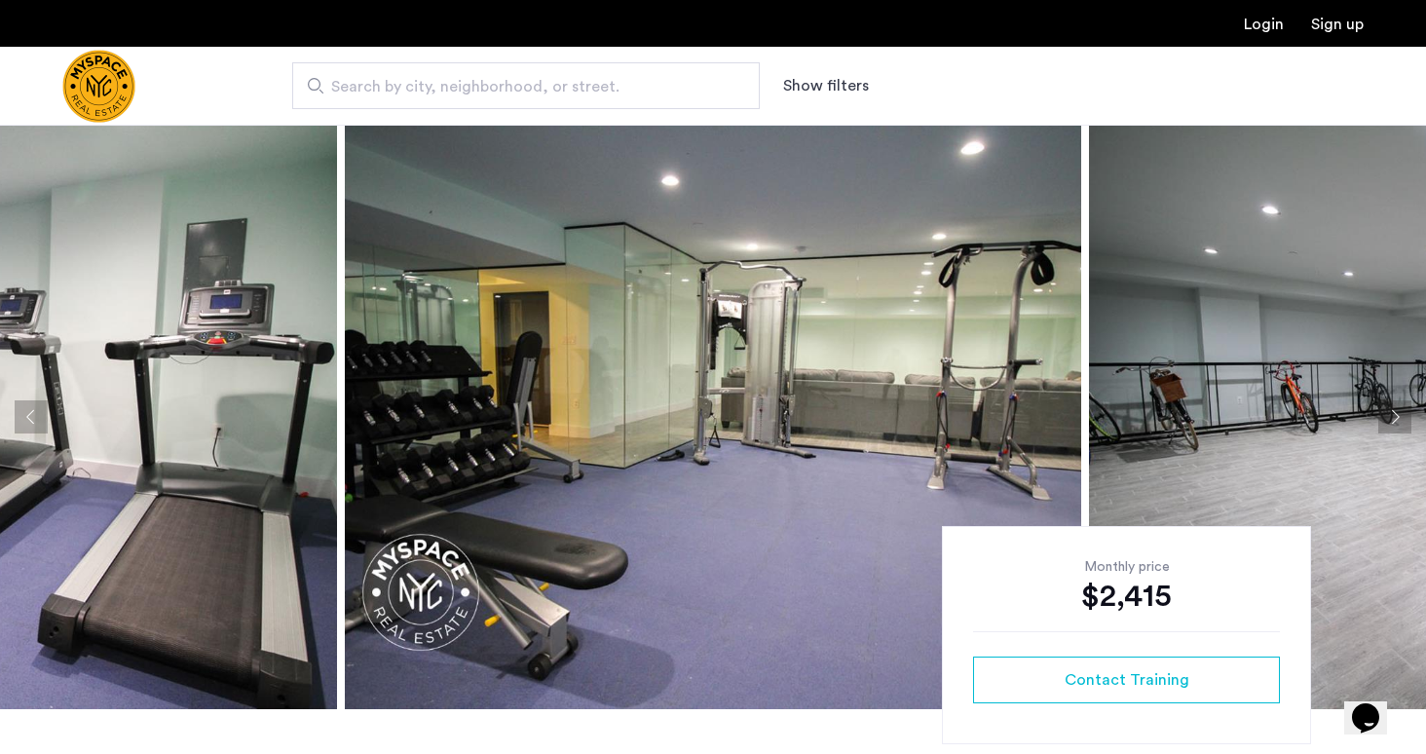
click at [1398, 420] on button "Next apartment" at bounding box center [1394, 416] width 33 height 33
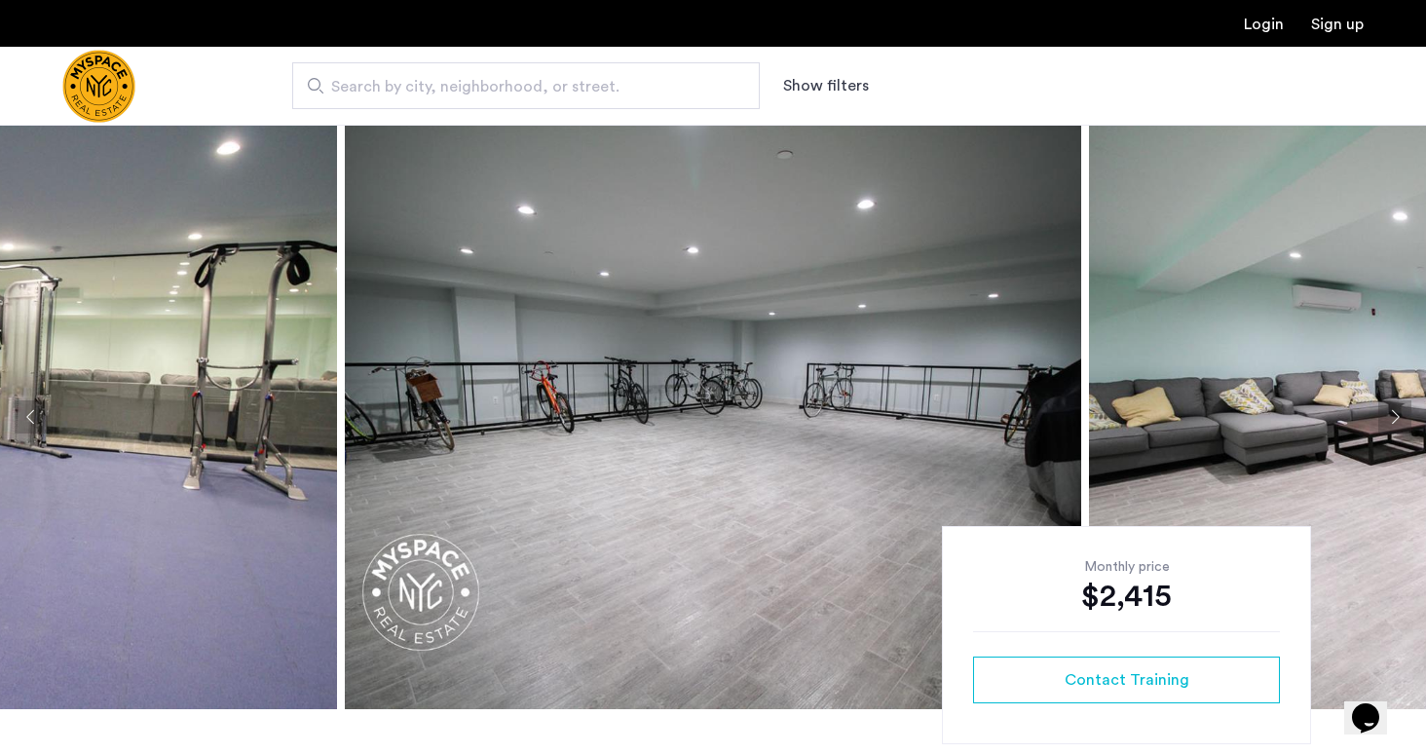
click at [1398, 420] on button "Next apartment" at bounding box center [1394, 416] width 33 height 33
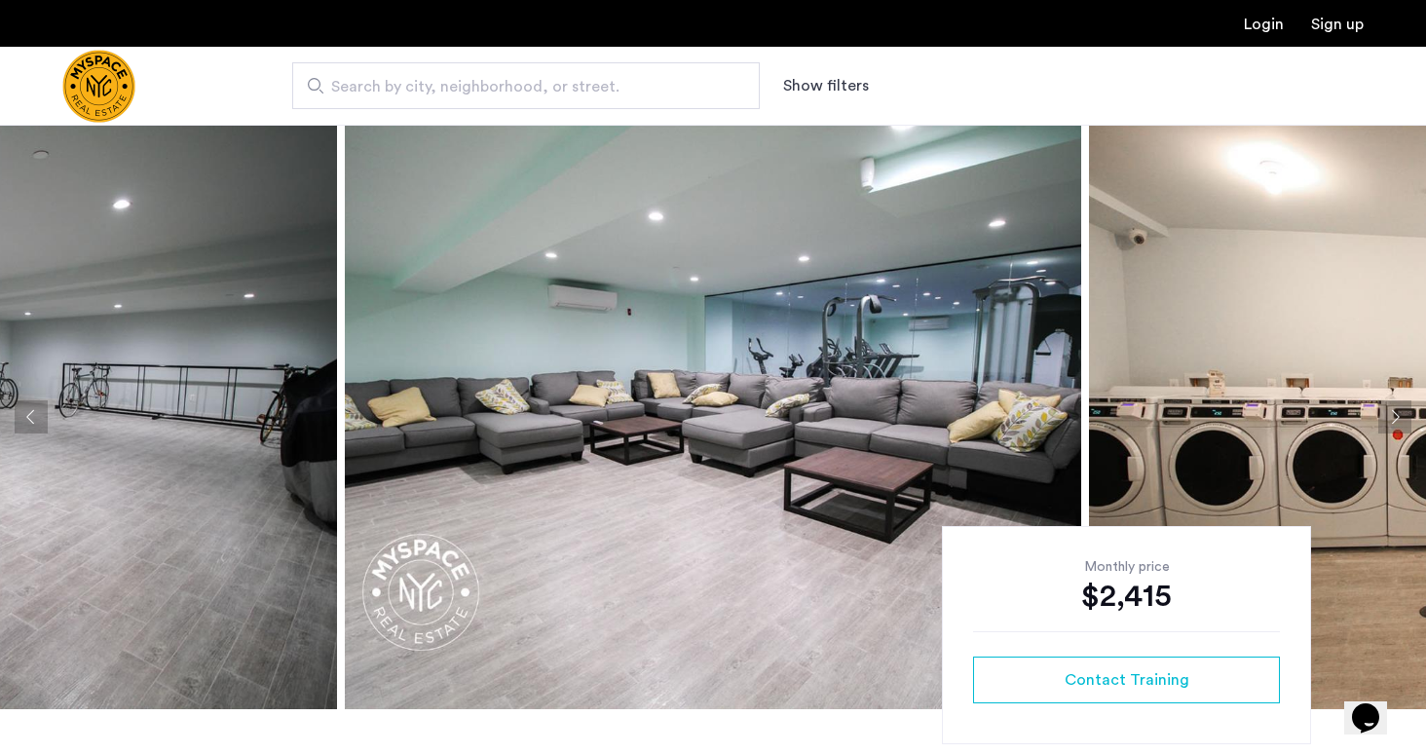
click at [1398, 420] on button "Next apartment" at bounding box center [1394, 416] width 33 height 33
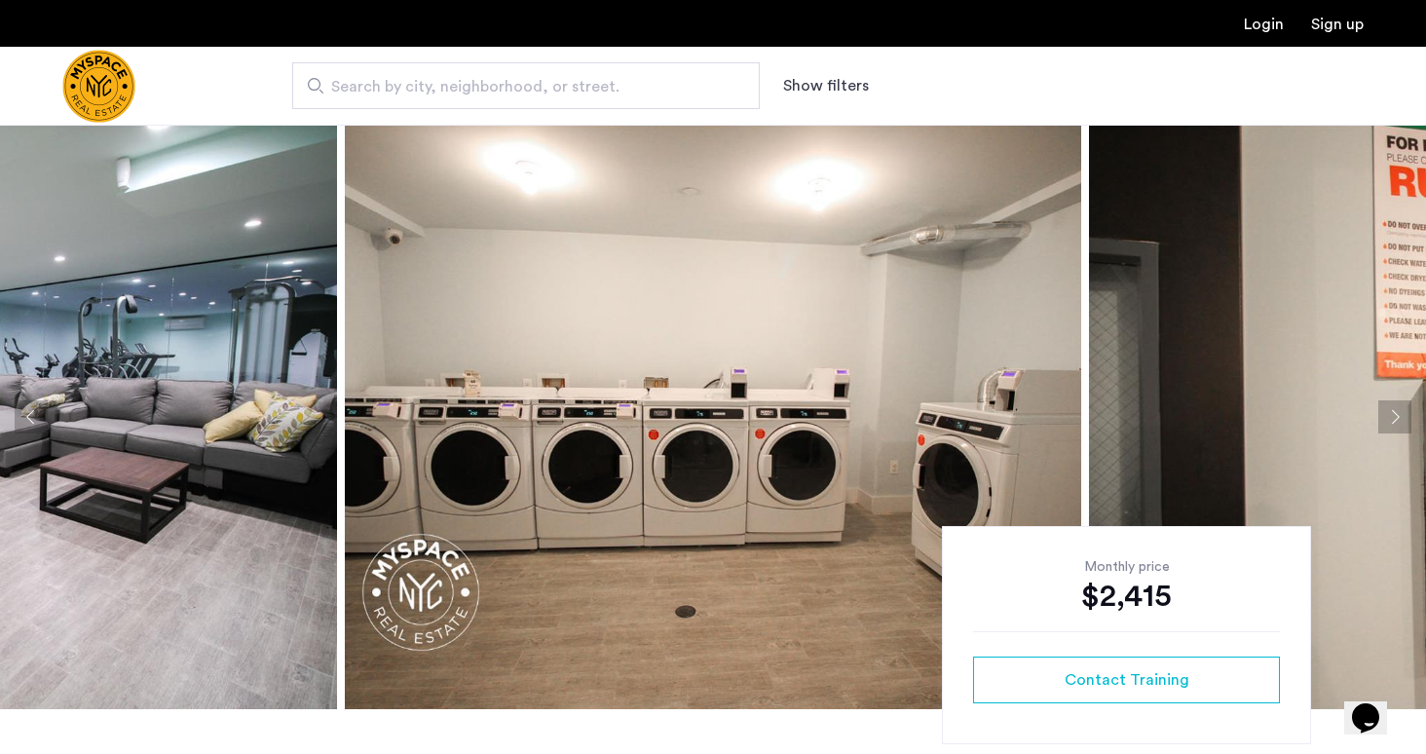
click at [1398, 420] on button "Next apartment" at bounding box center [1394, 416] width 33 height 33
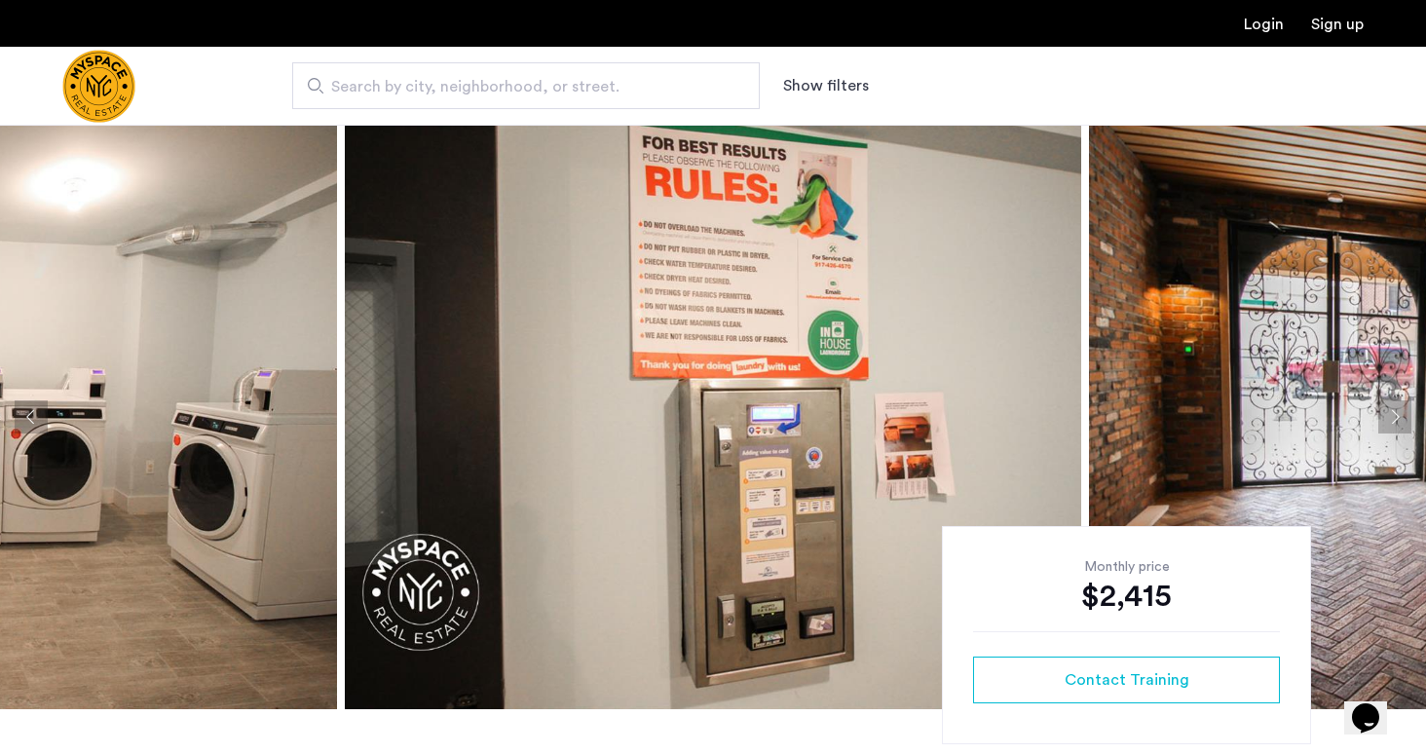
click at [1398, 420] on button "Next apartment" at bounding box center [1394, 416] width 33 height 33
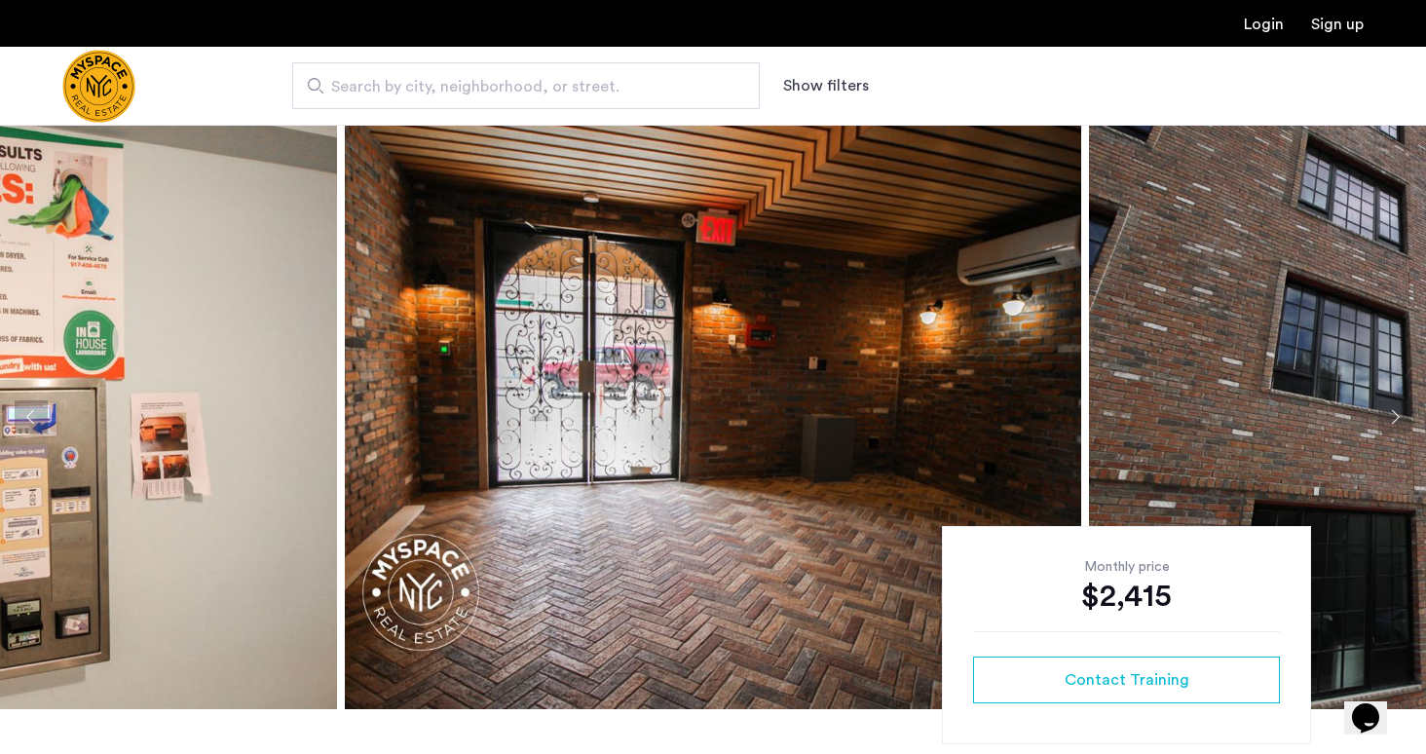
click at [1398, 420] on button "Next apartment" at bounding box center [1394, 416] width 33 height 33
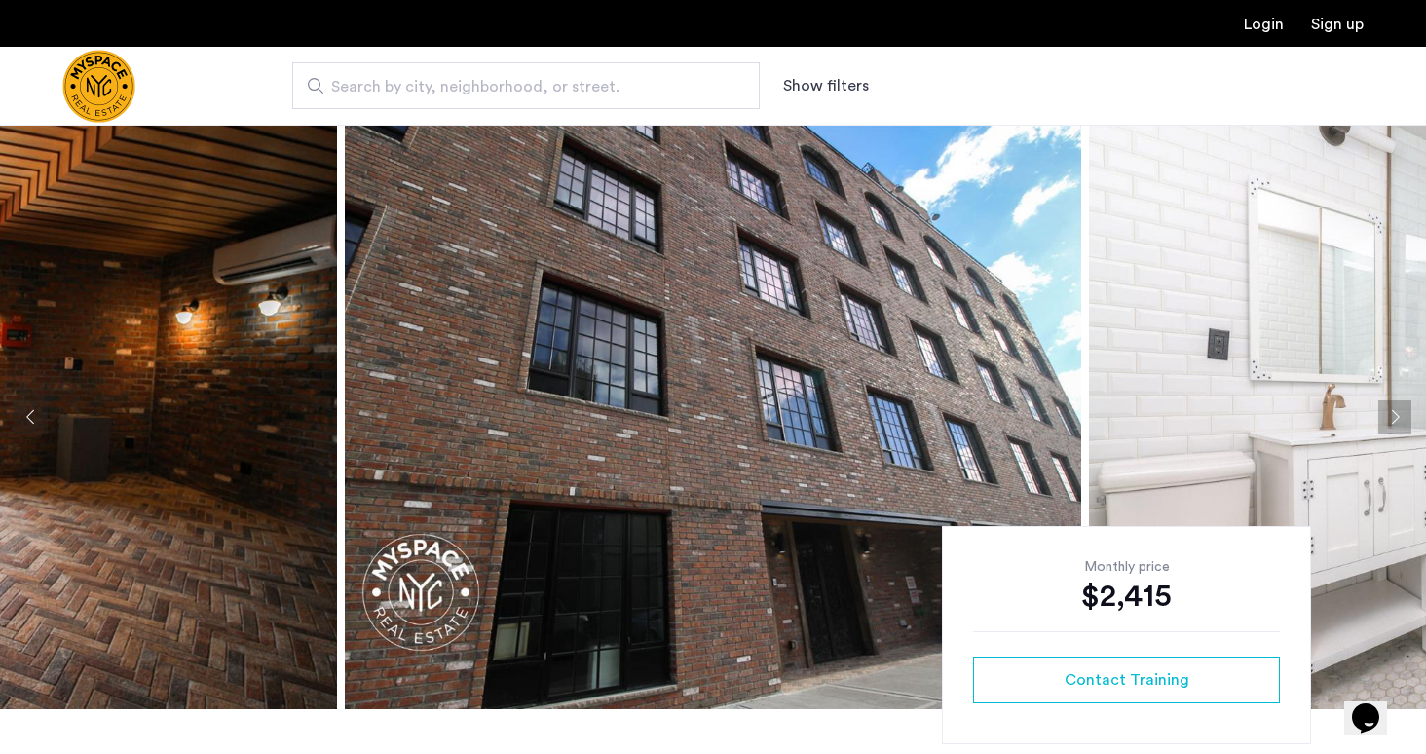
click at [1398, 420] on button "Next apartment" at bounding box center [1394, 416] width 33 height 33
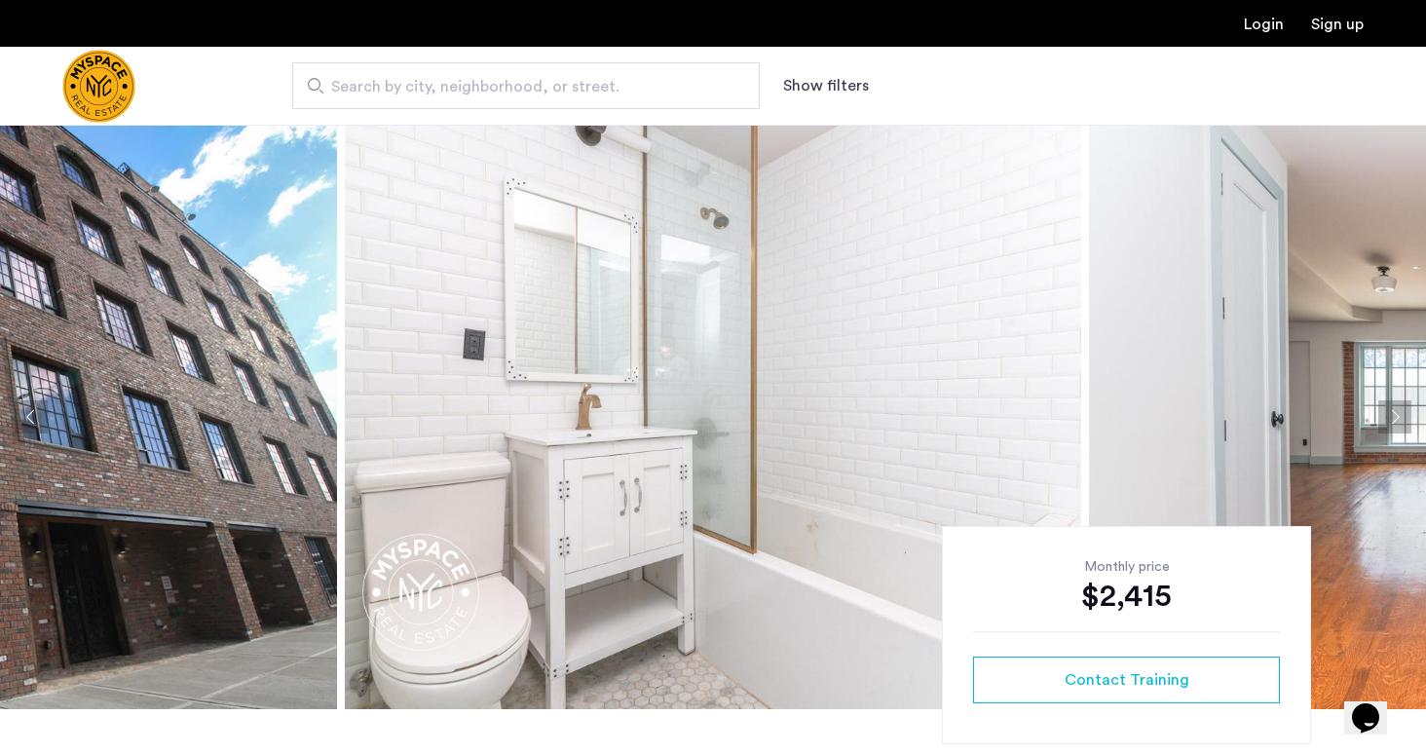
click at [1398, 420] on button "Next apartment" at bounding box center [1394, 416] width 33 height 33
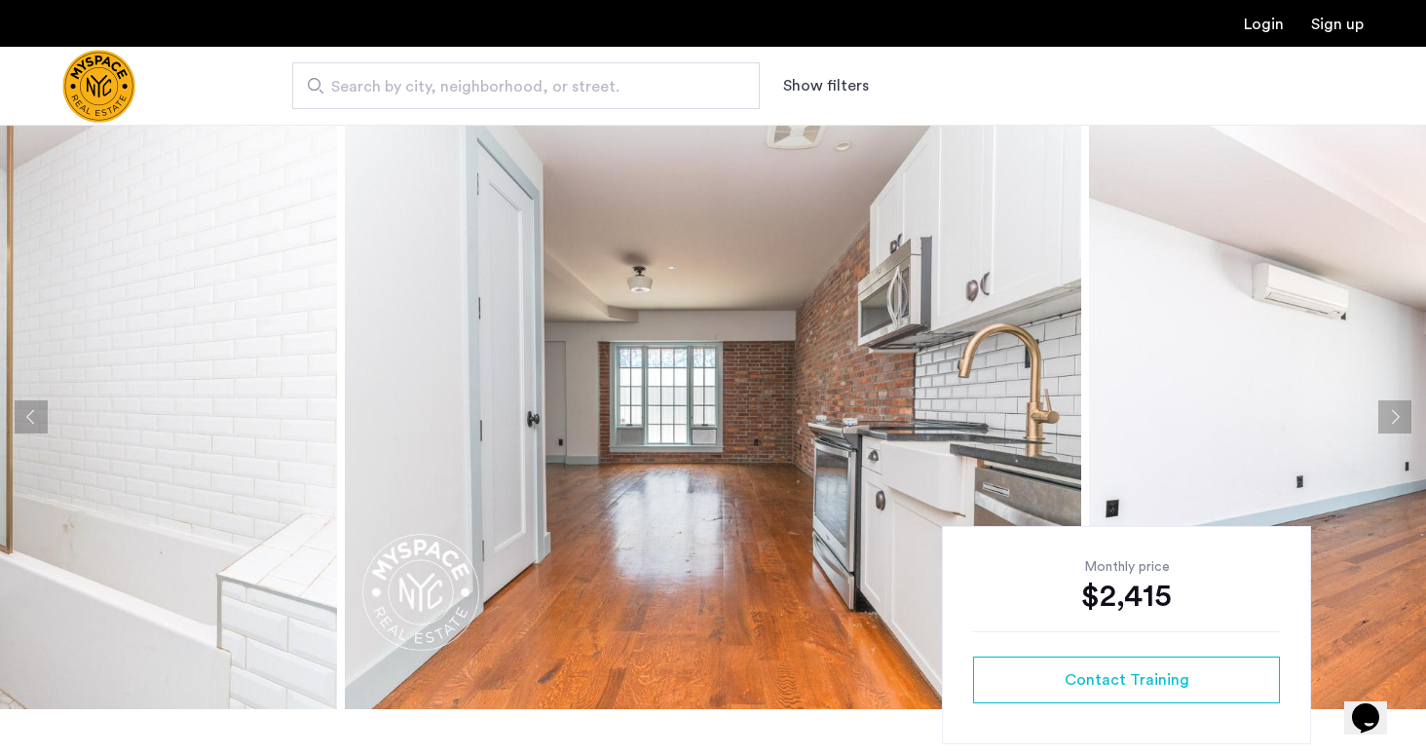
click at [1398, 420] on button "Next apartment" at bounding box center [1394, 416] width 33 height 33
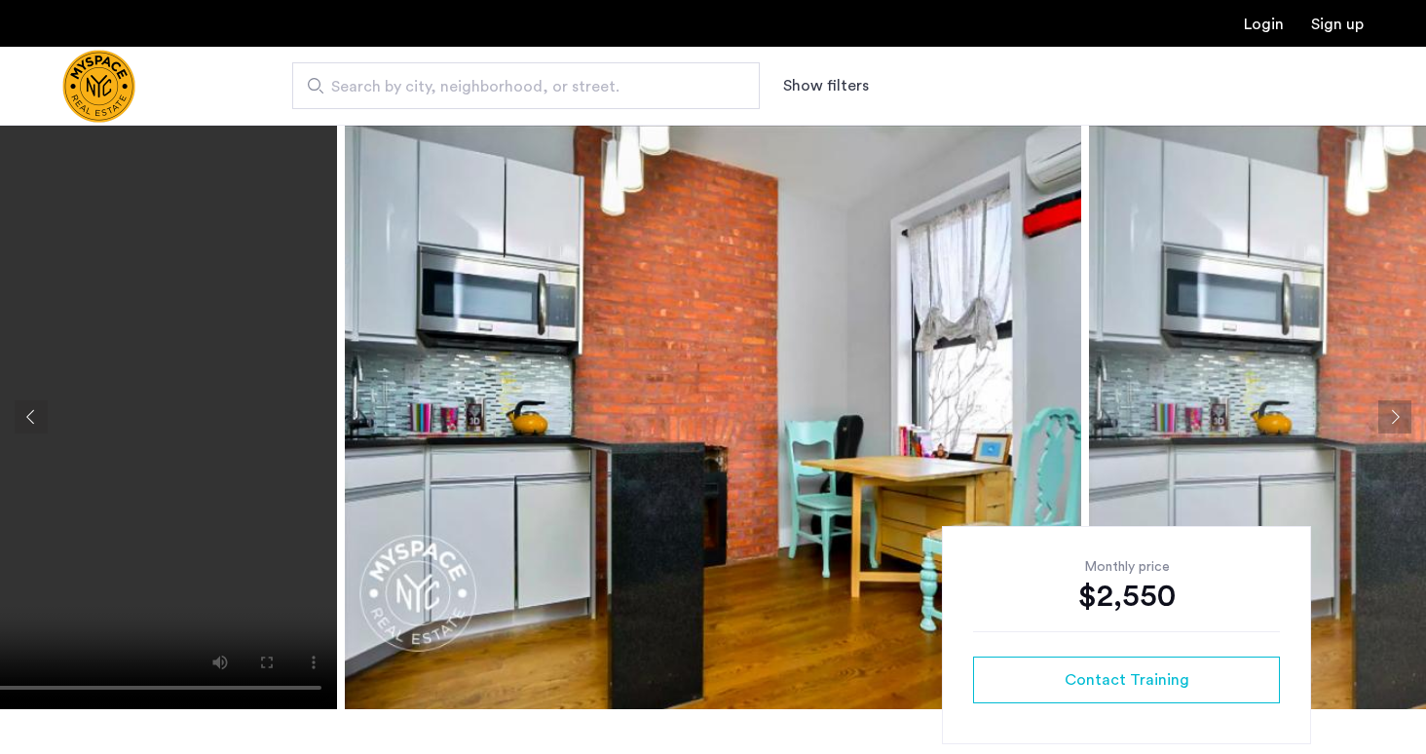
click at [1406, 410] on button "Next apartment" at bounding box center [1394, 416] width 33 height 33
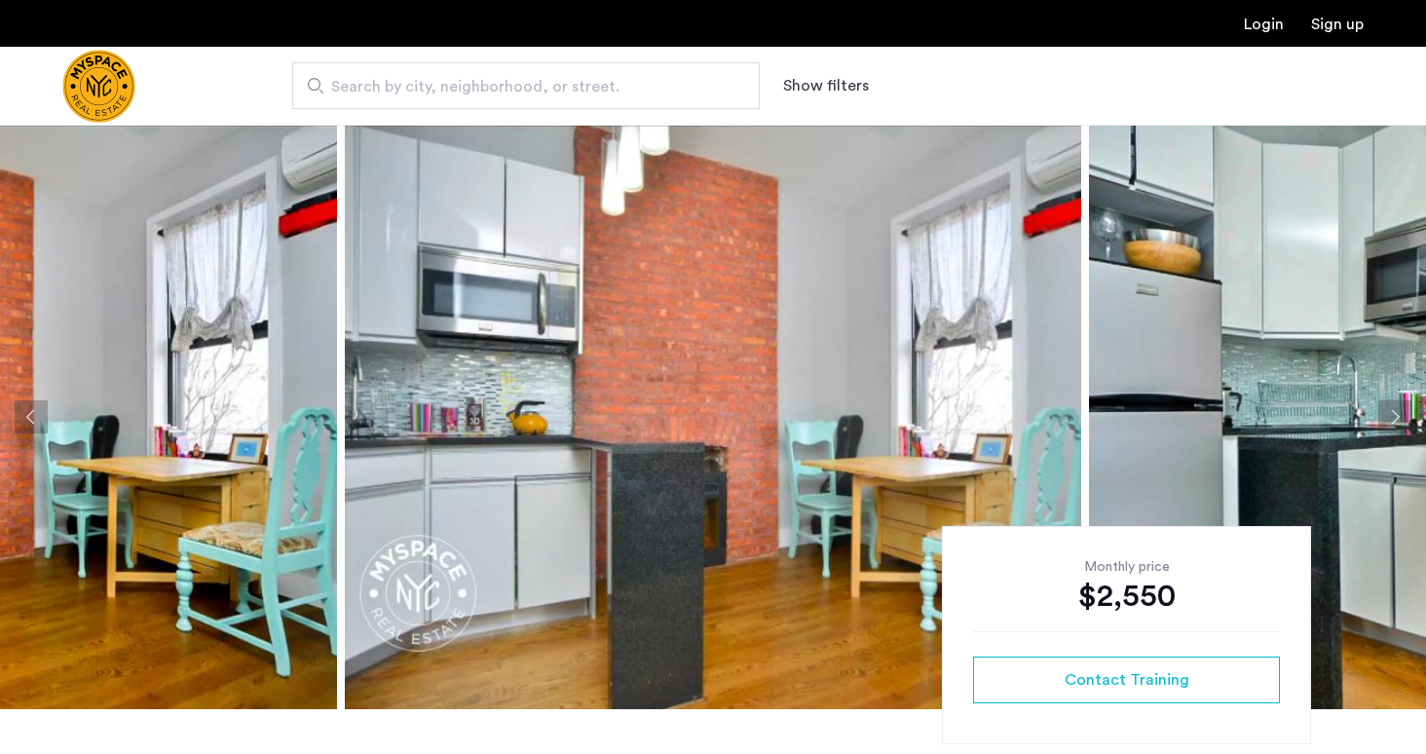
click at [1406, 410] on button "Next apartment" at bounding box center [1394, 416] width 33 height 33
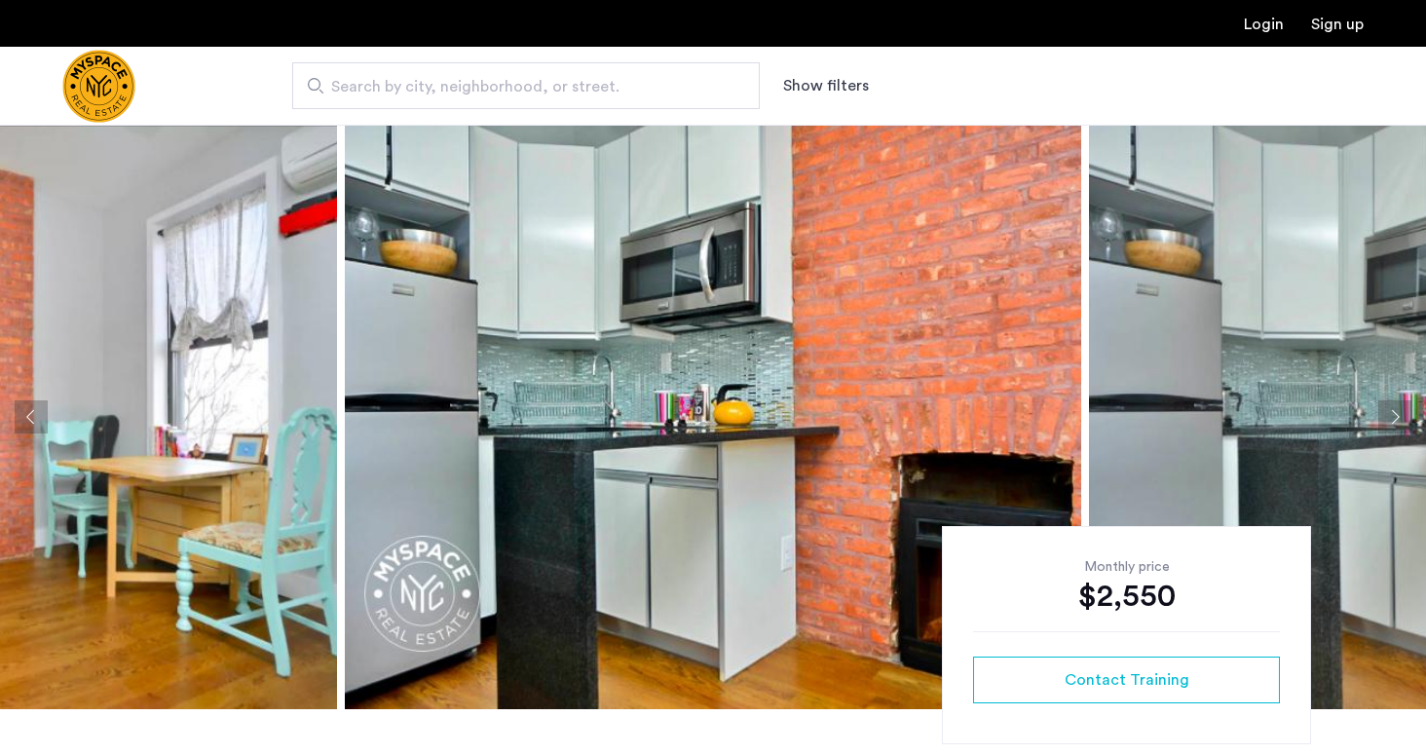
click at [1406, 410] on button "Next apartment" at bounding box center [1394, 416] width 33 height 33
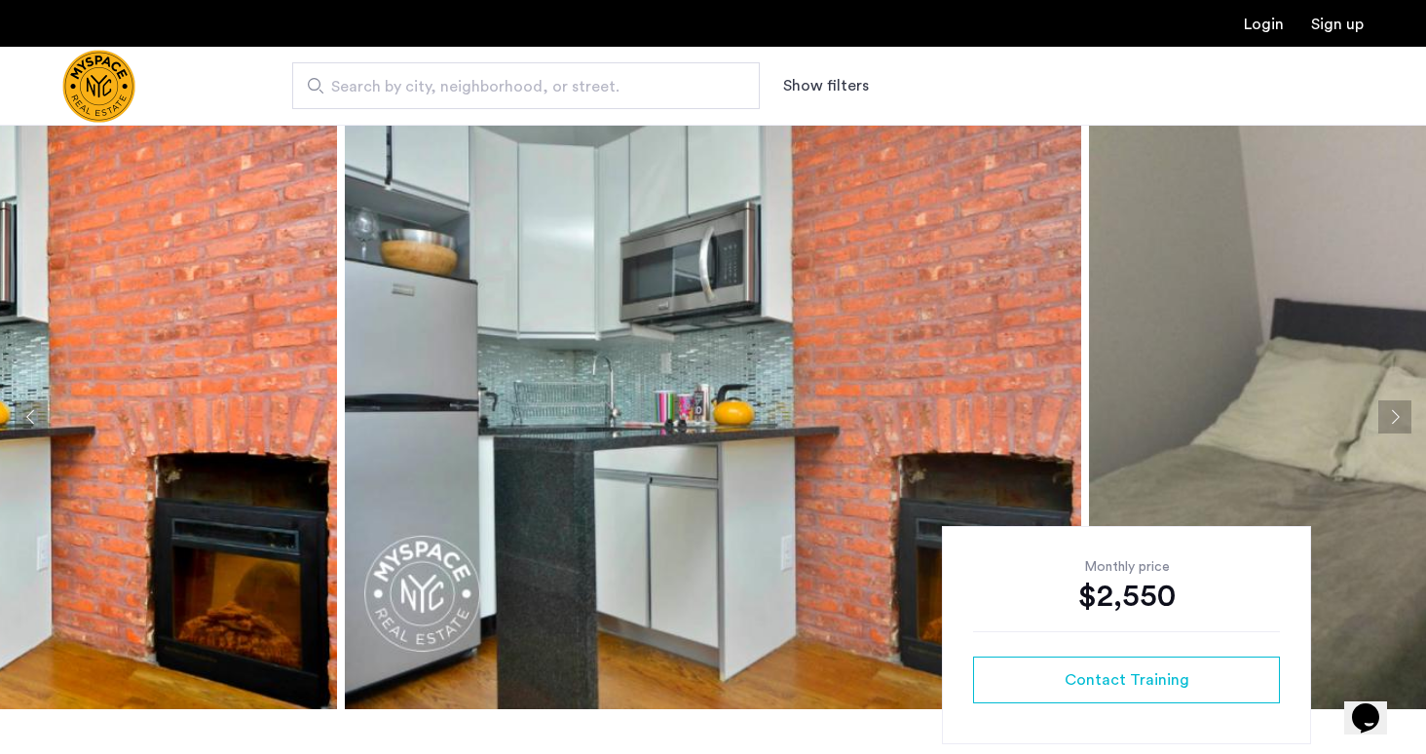
click at [1406, 410] on button "Next apartment" at bounding box center [1394, 416] width 33 height 33
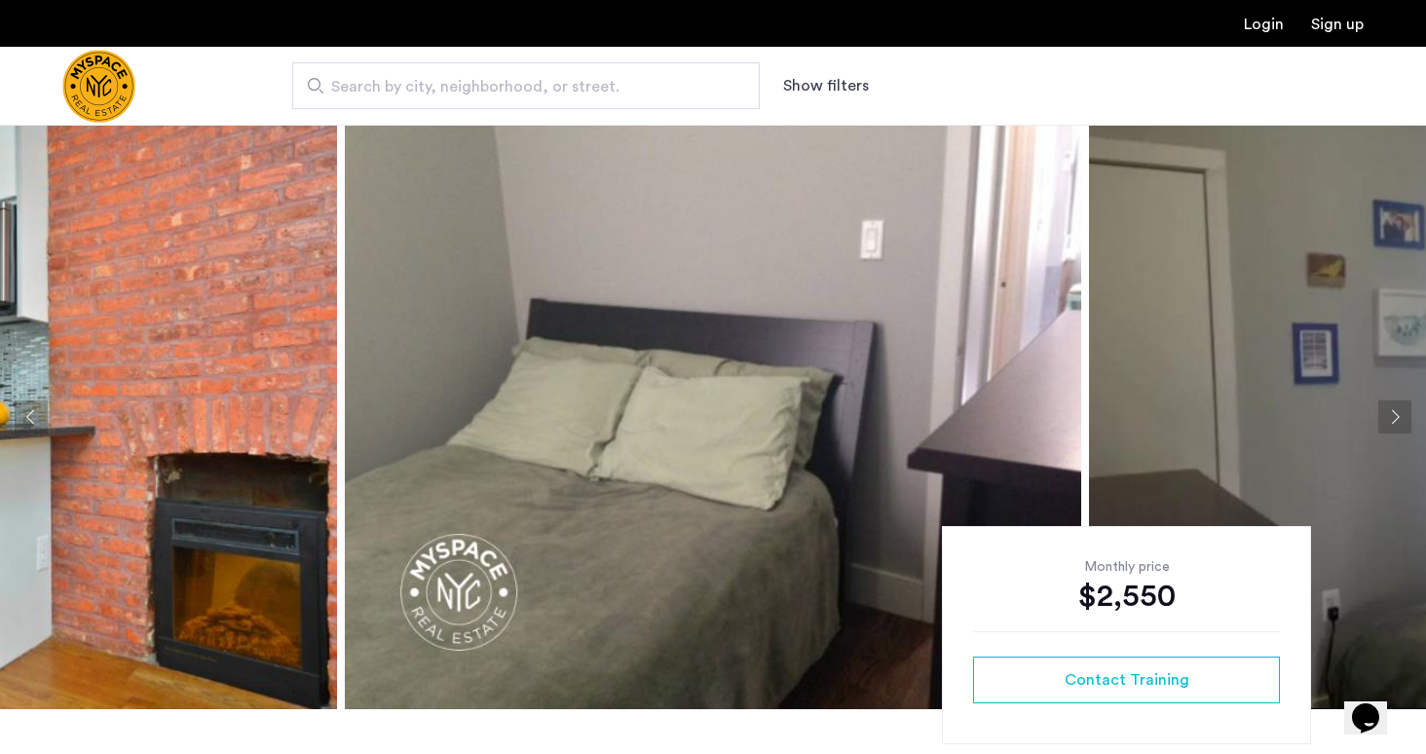
click at [1406, 410] on button "Next apartment" at bounding box center [1394, 416] width 33 height 33
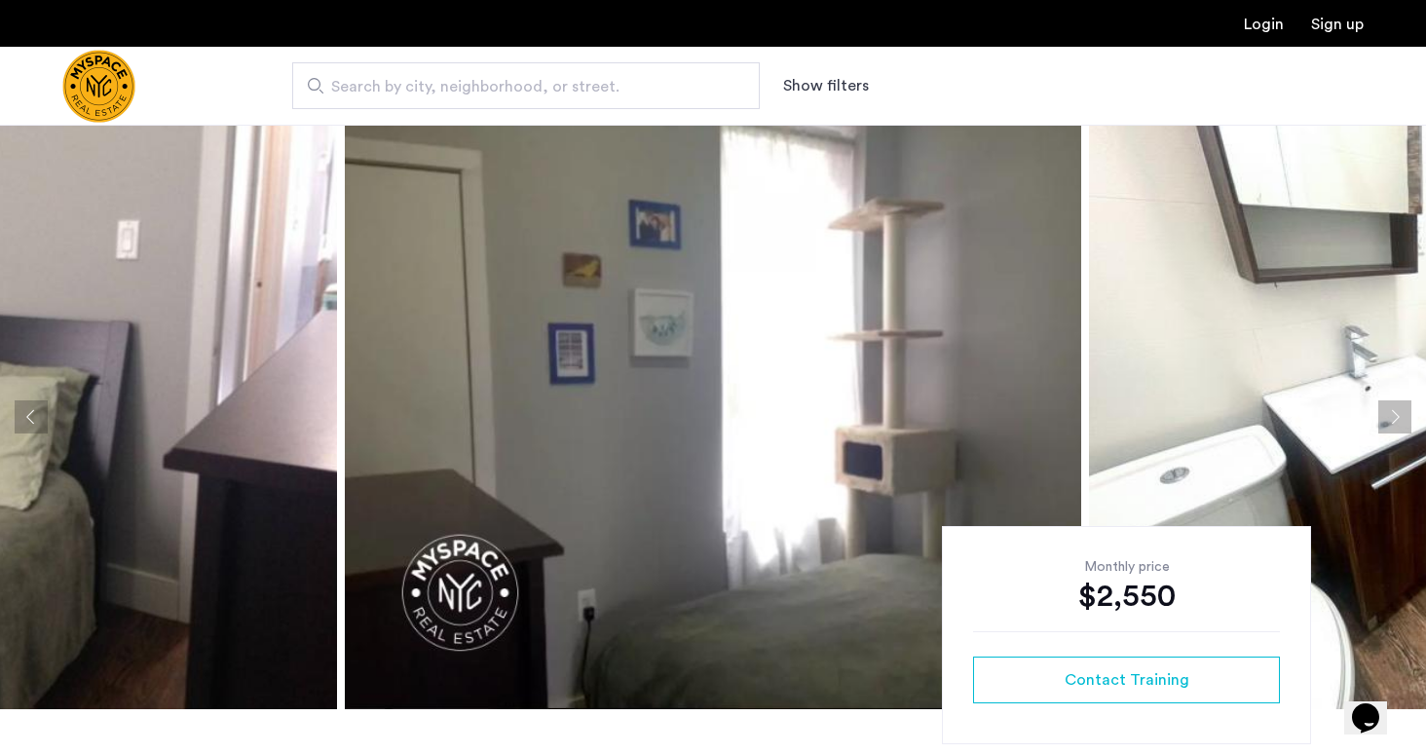
click at [1406, 410] on button "Next apartment" at bounding box center [1394, 416] width 33 height 33
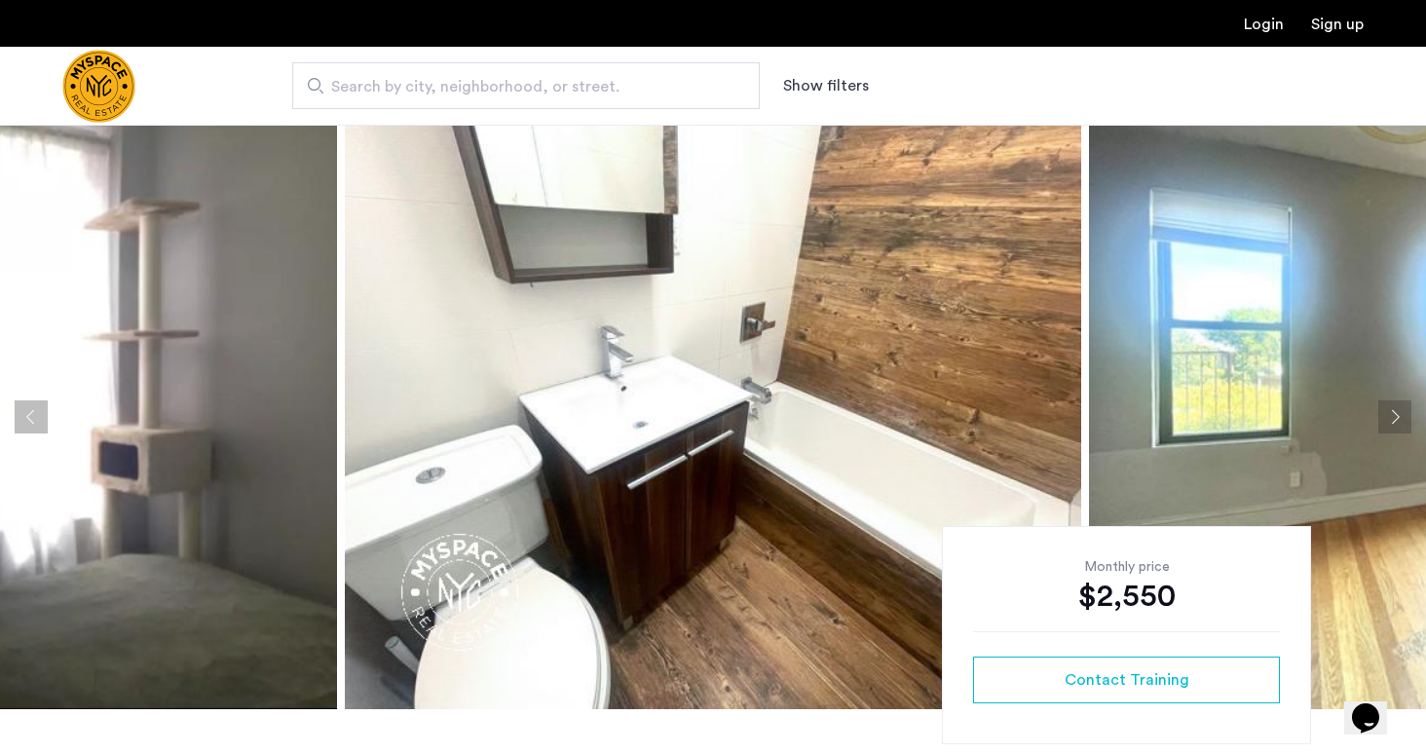
click at [1406, 410] on button "Next apartment" at bounding box center [1394, 416] width 33 height 33
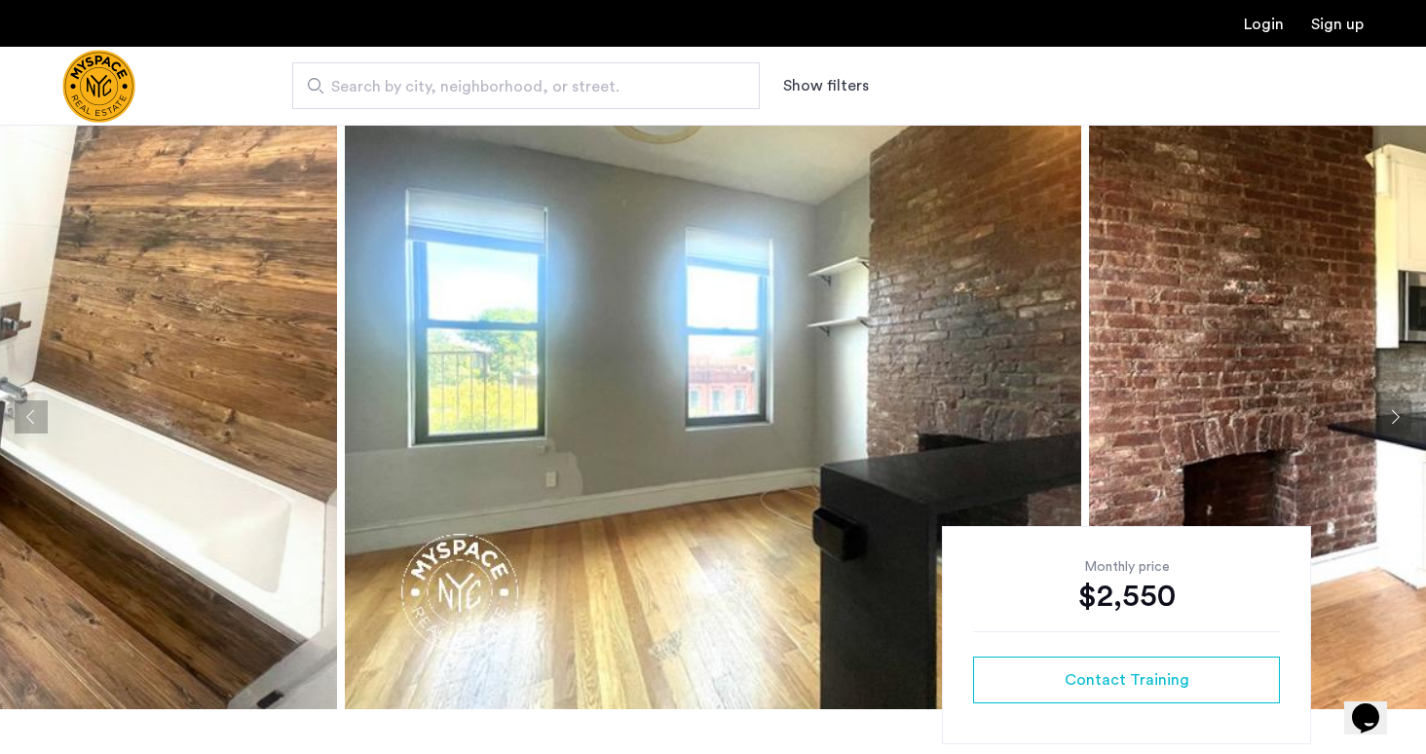
click at [1406, 410] on button "Next apartment" at bounding box center [1394, 416] width 33 height 33
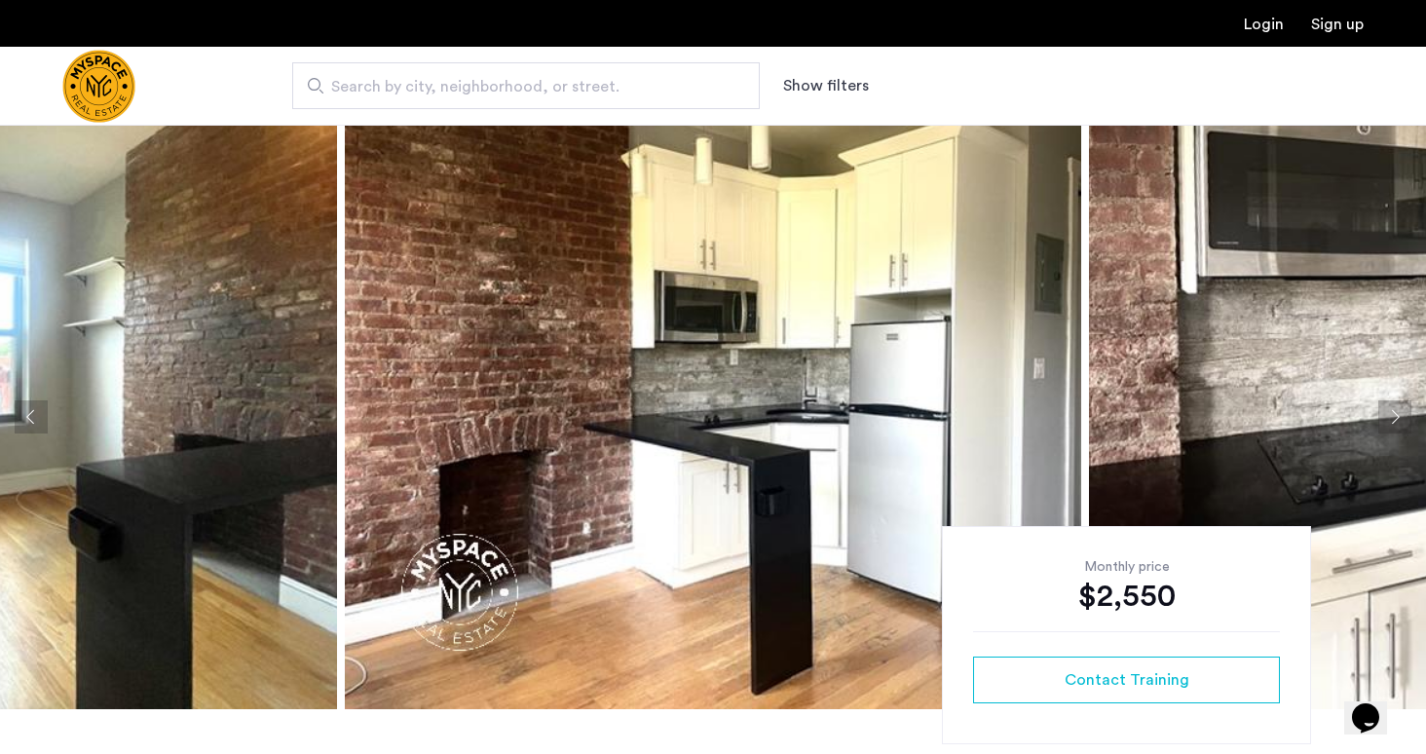
click at [1406, 410] on button "Next apartment" at bounding box center [1394, 416] width 33 height 33
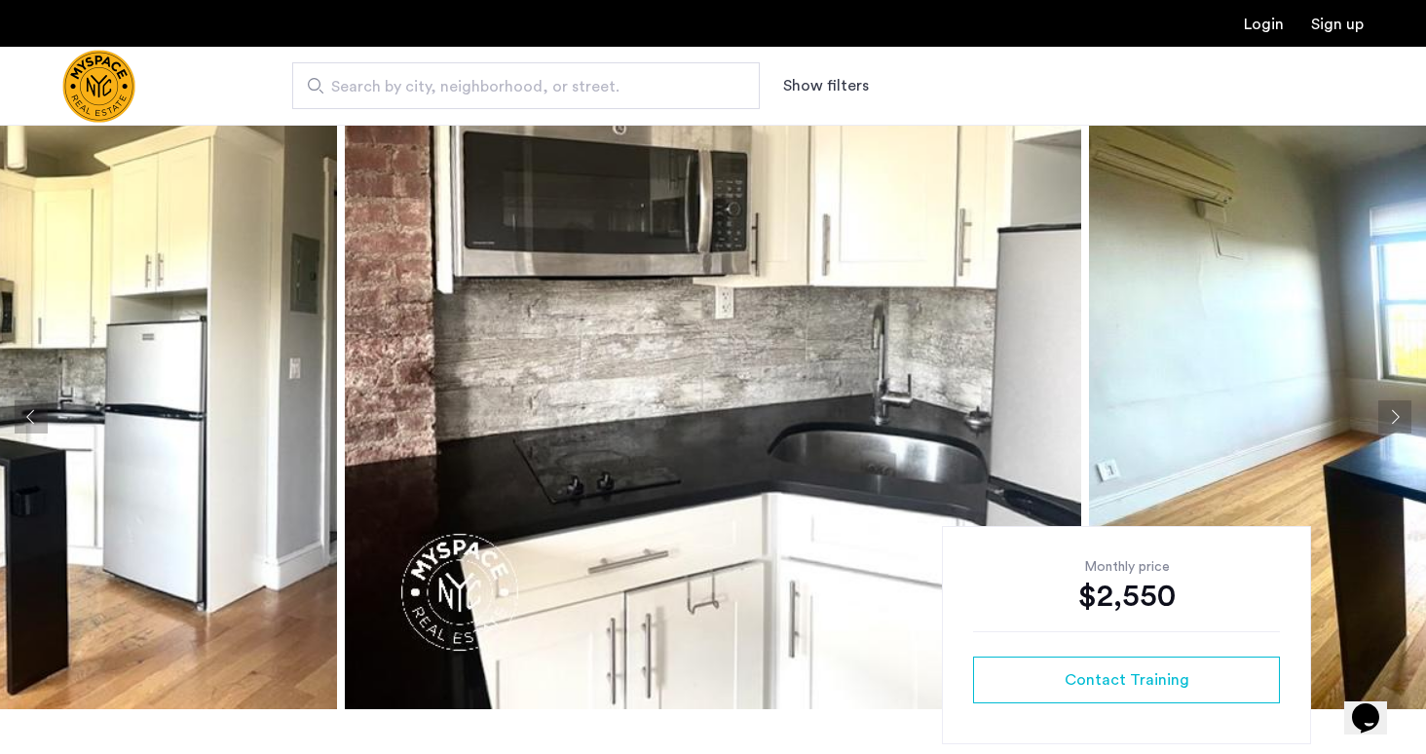
click at [1406, 410] on button "Next apartment" at bounding box center [1394, 416] width 33 height 33
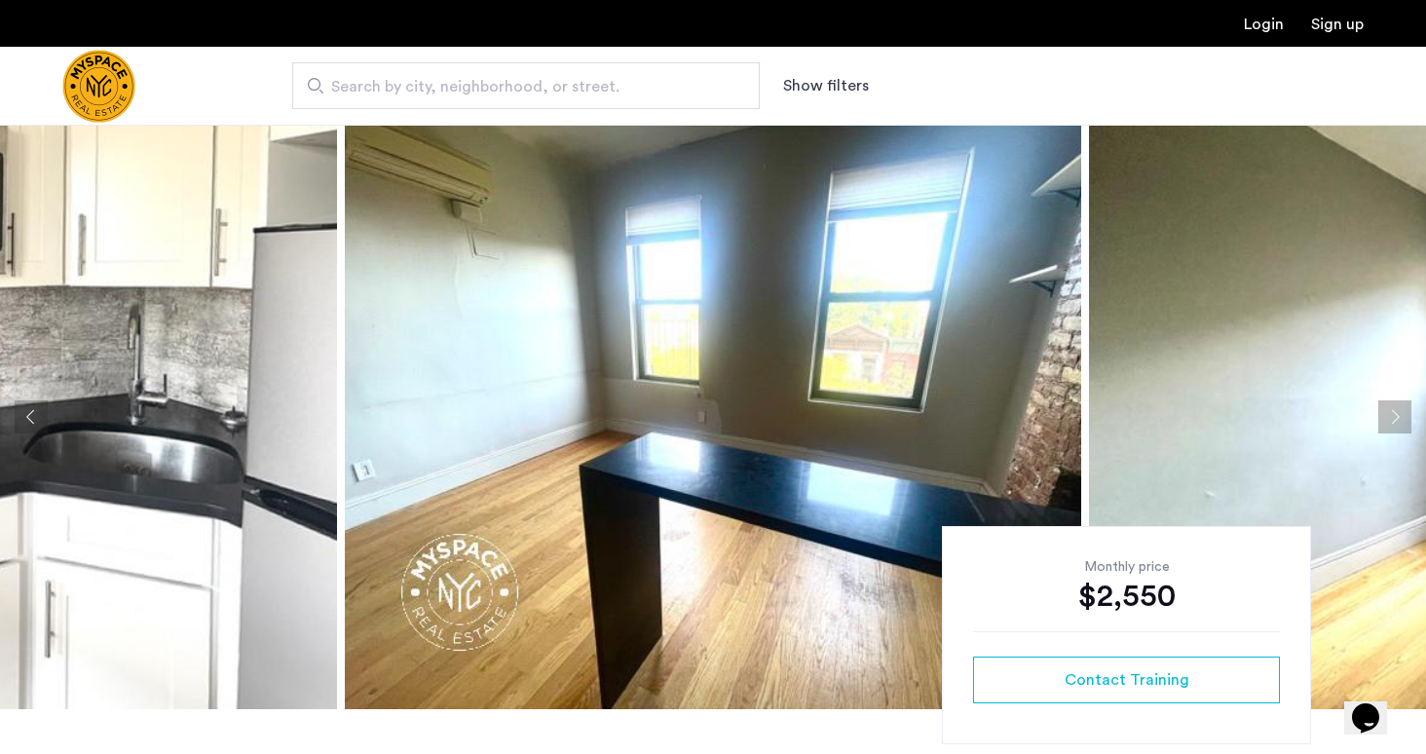
click at [1406, 410] on button "Next apartment" at bounding box center [1394, 416] width 33 height 33
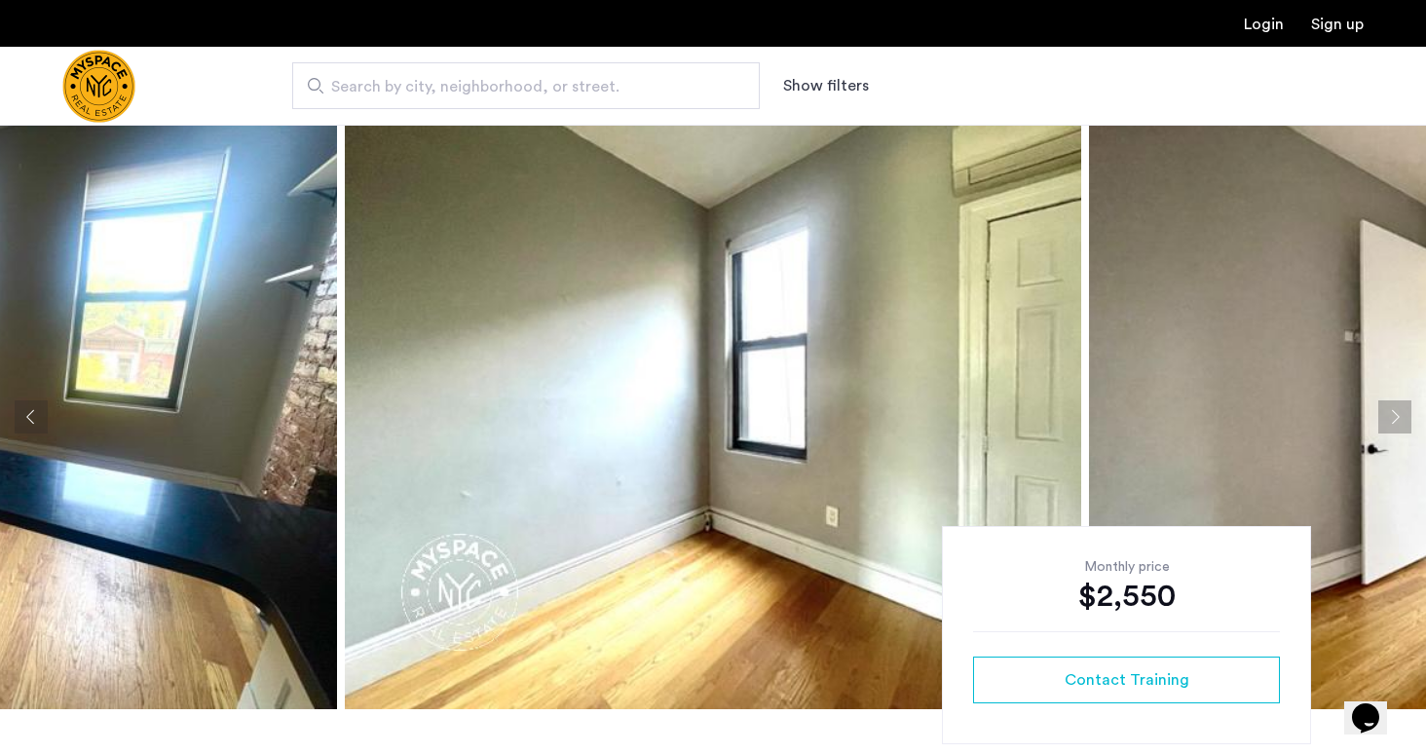
click at [1406, 410] on button "Next apartment" at bounding box center [1394, 416] width 33 height 33
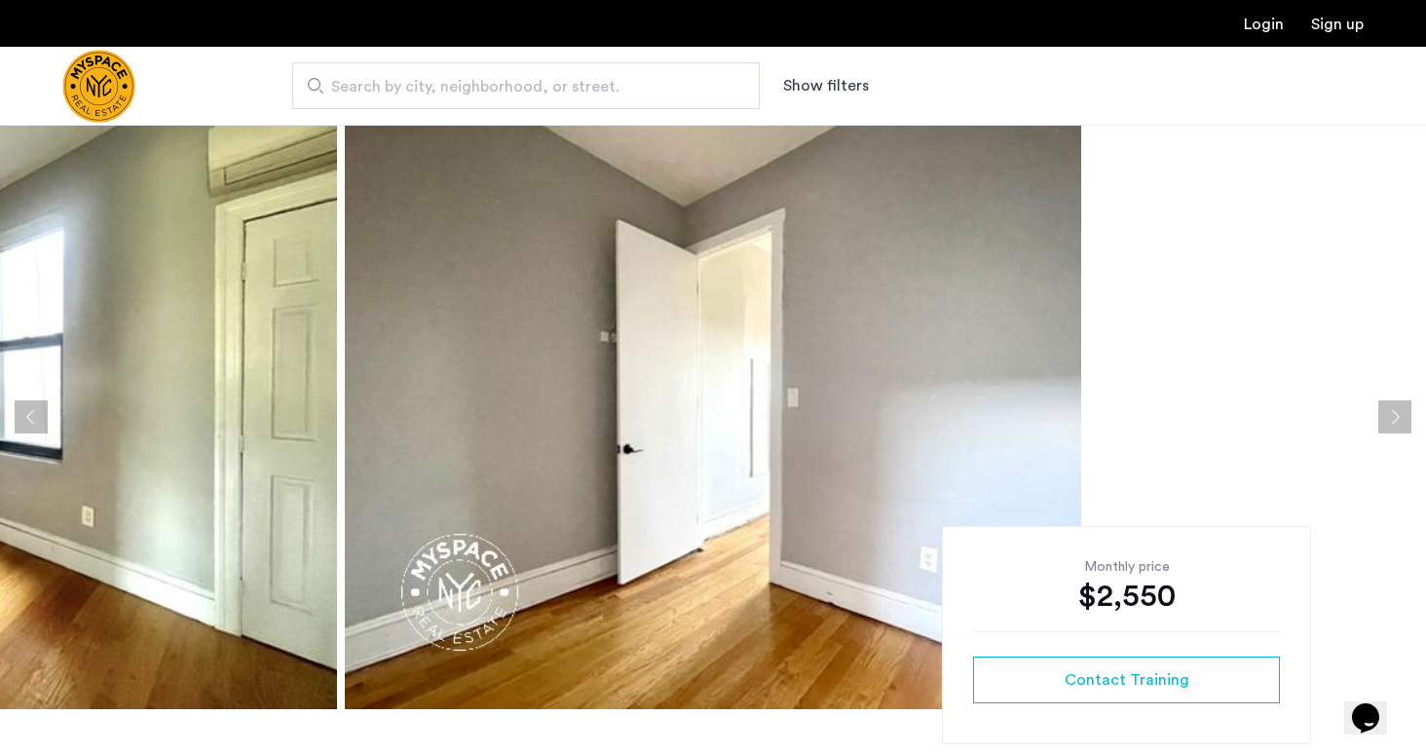
click at [1406, 410] on button "Next apartment" at bounding box center [1394, 416] width 33 height 33
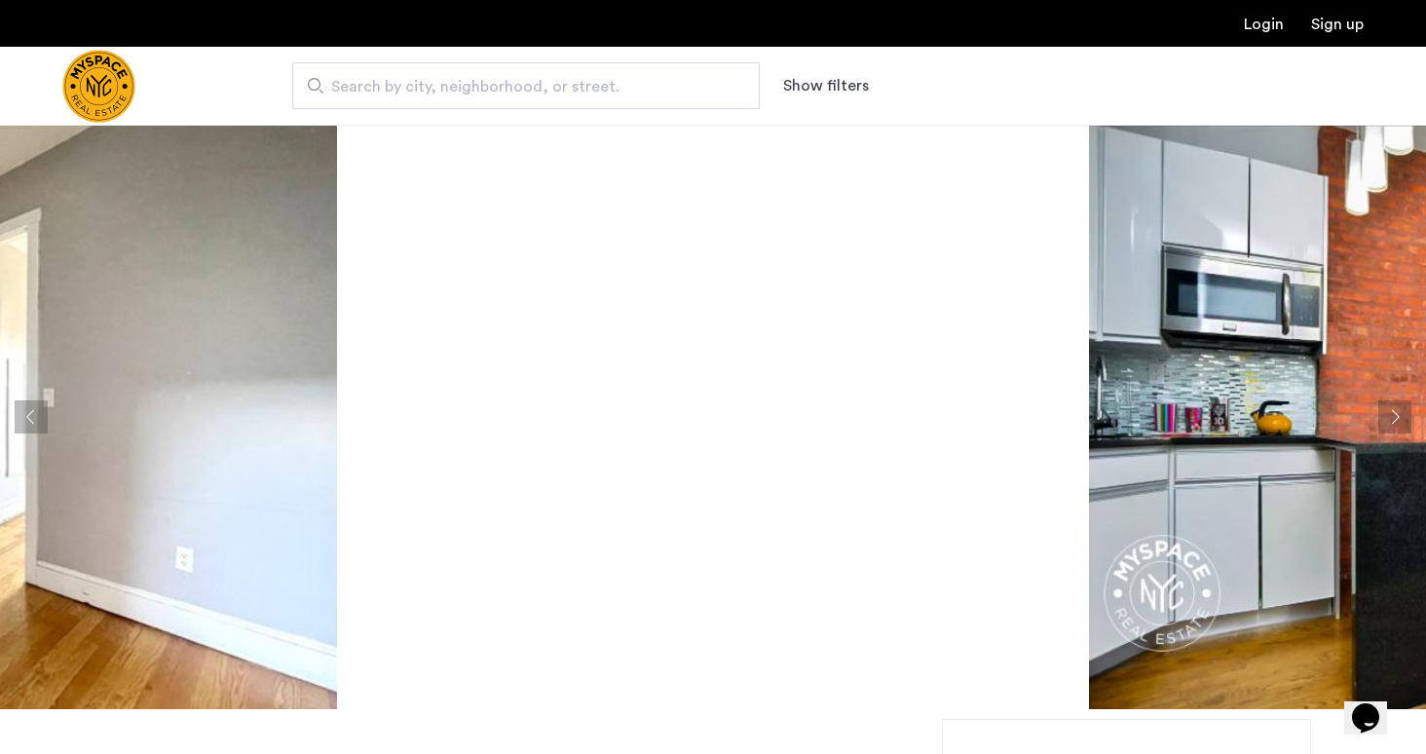
click at [1406, 410] on button "Next apartment" at bounding box center [1394, 416] width 33 height 33
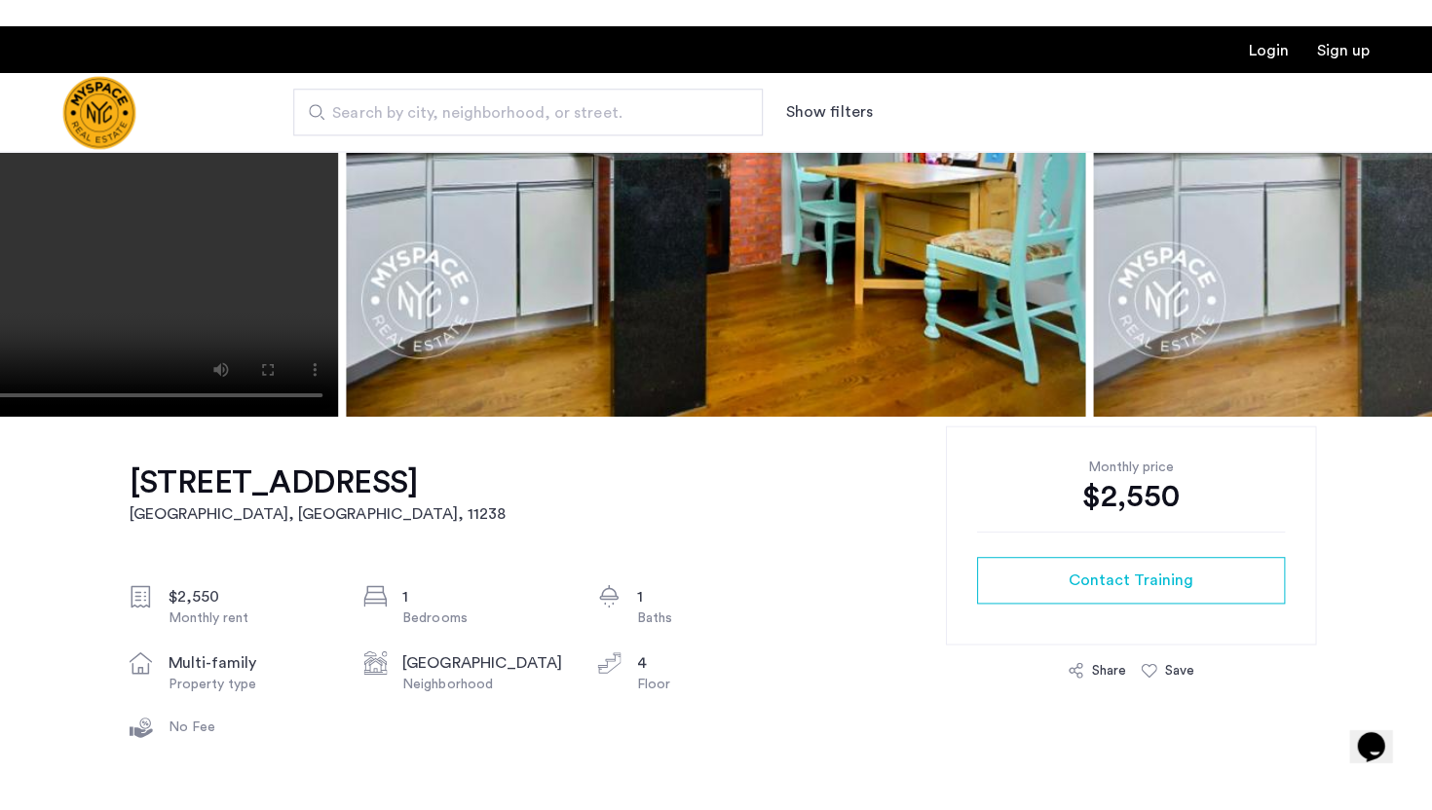
scroll to position [328, 0]
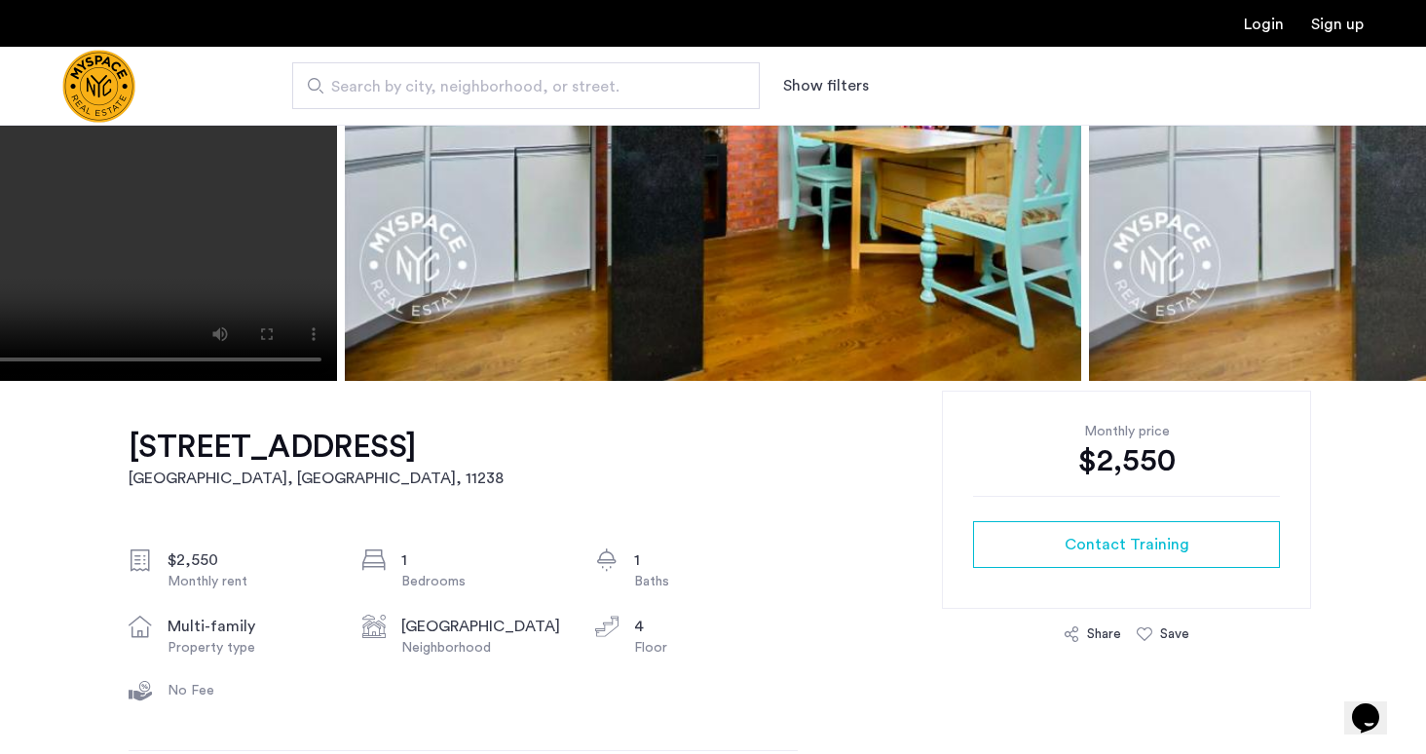
click at [411, 455] on h1 "728 Franklin Ave, Unit 4B" at bounding box center [316, 447] width 375 height 39
